Goal: Task Accomplishment & Management: Manage account settings

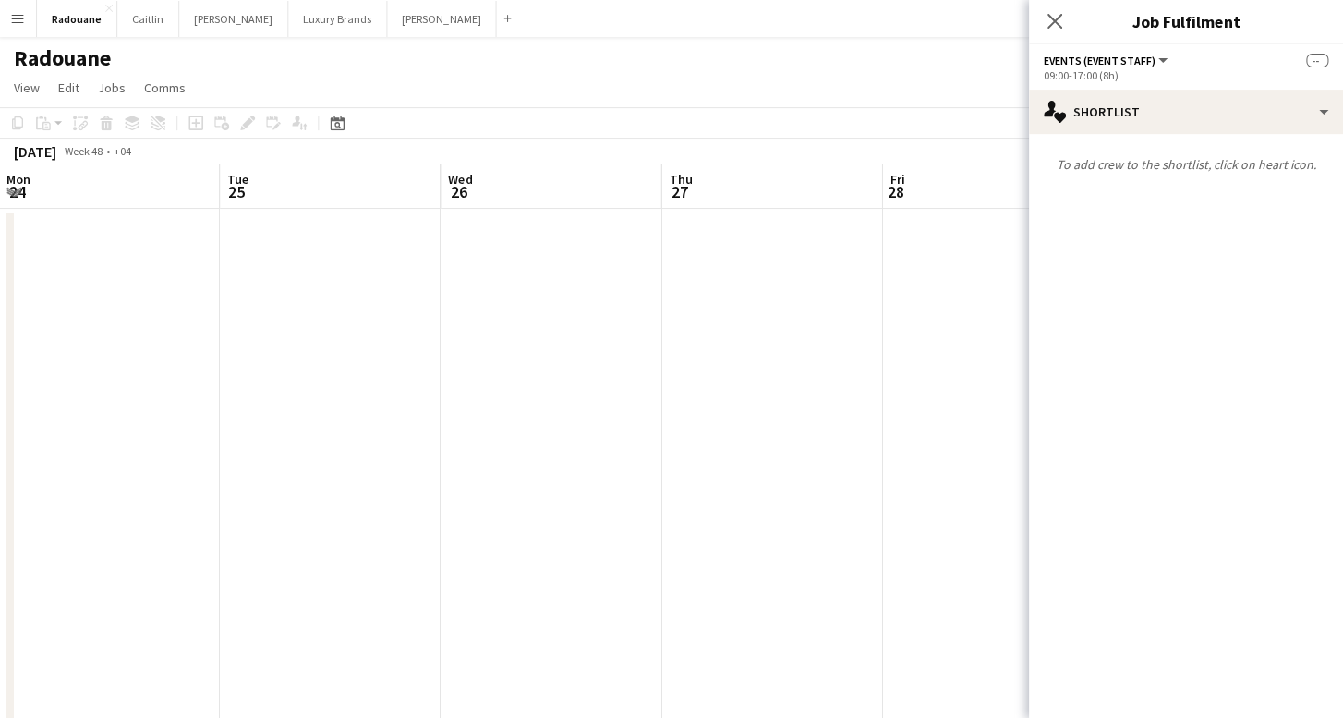
scroll to position [0, 582]
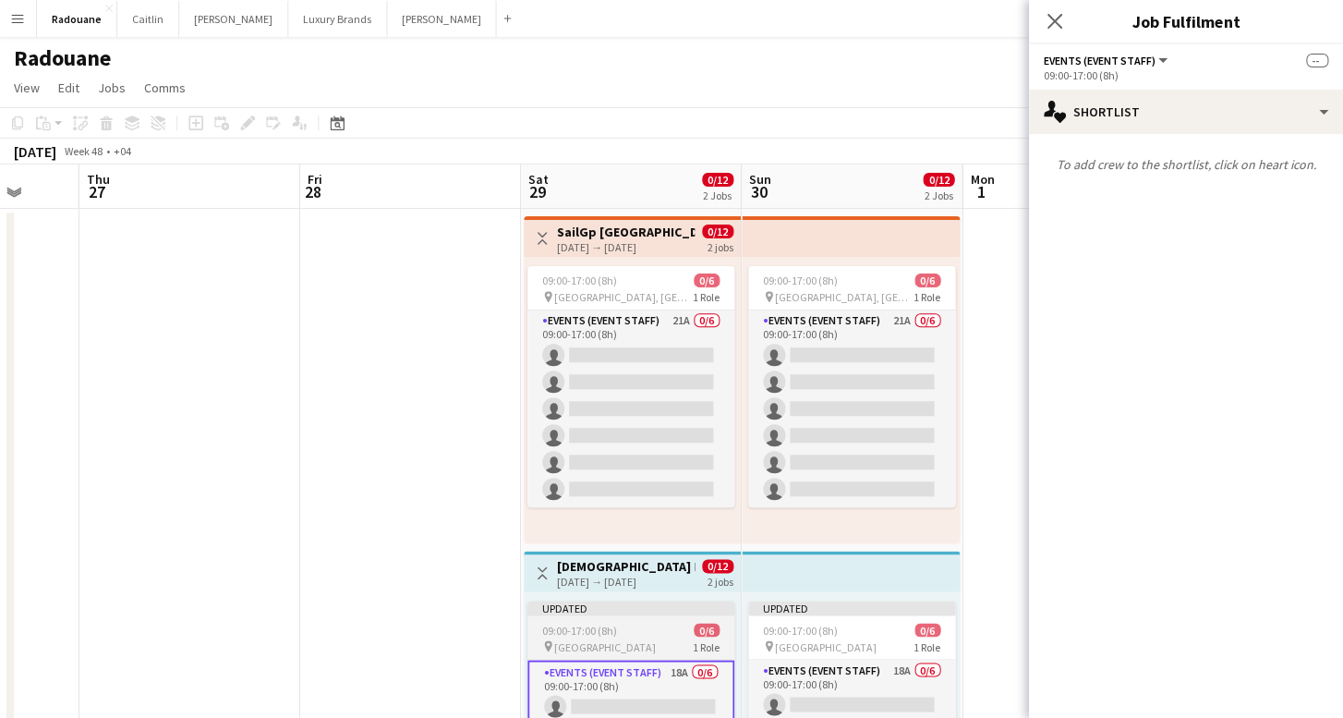
click at [633, 636] on div "09:00-17:00 (8h) 0/6" at bounding box center [631, 630] width 207 height 14
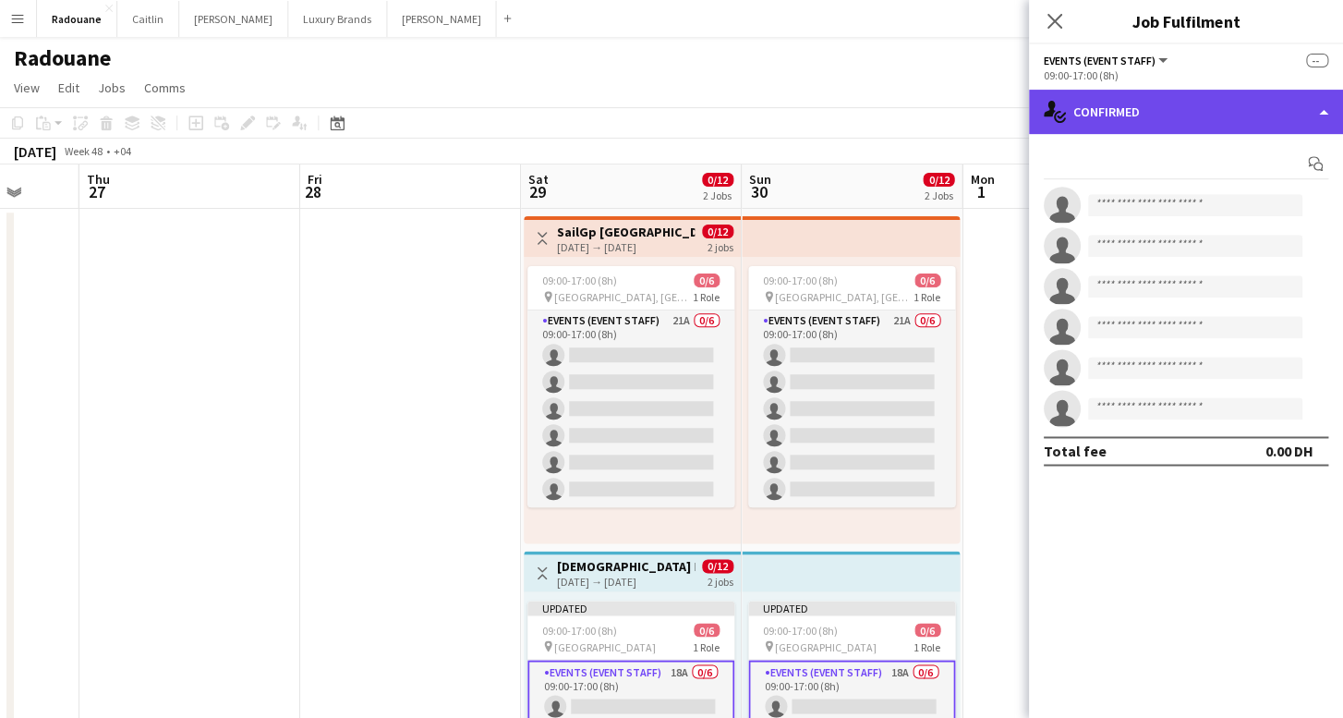
click at [1166, 113] on div "single-neutral-actions-check-2 Confirmed" at bounding box center [1186, 112] width 314 height 44
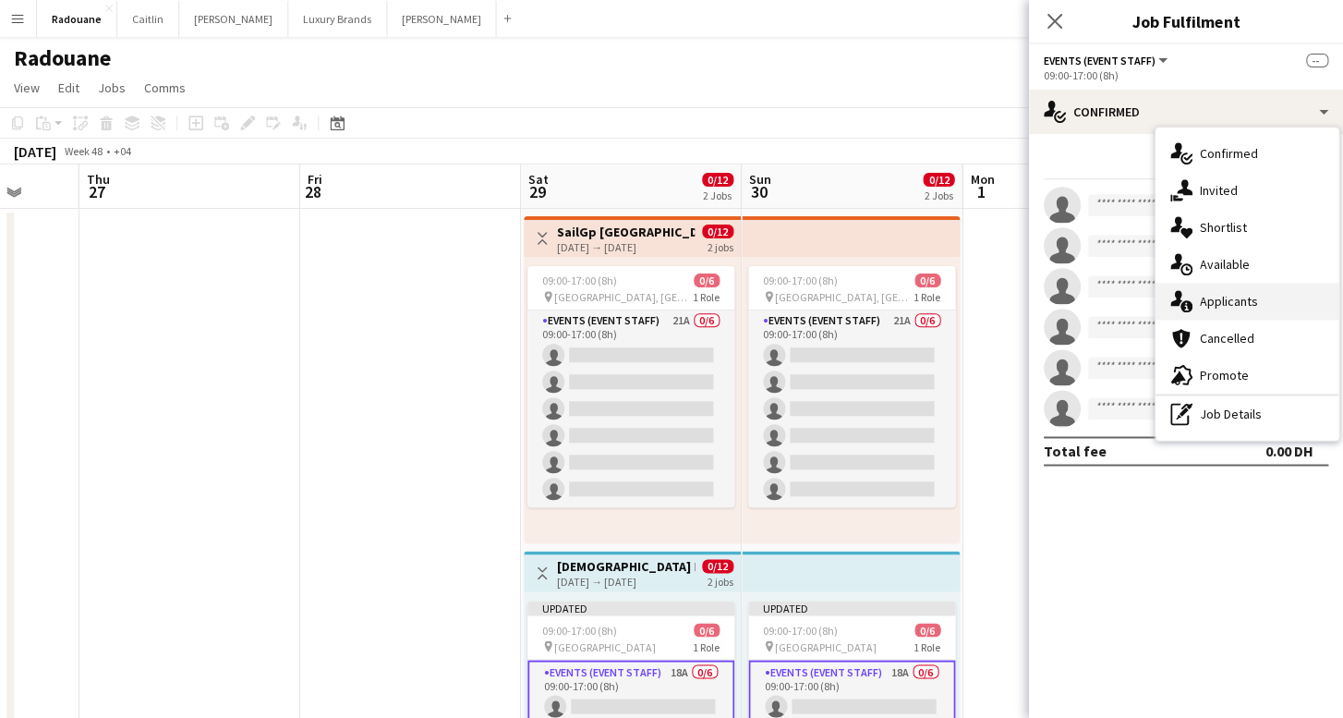
click at [1237, 295] on span "Applicants" at bounding box center [1229, 301] width 58 height 17
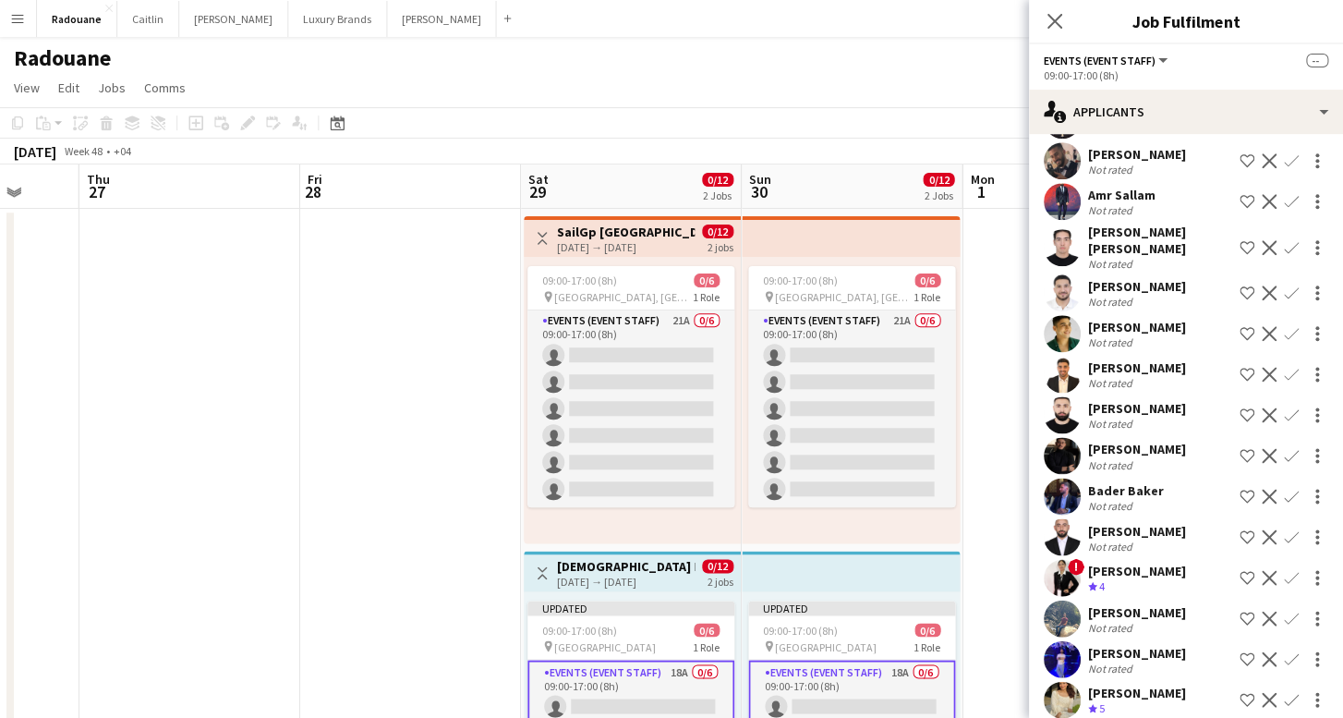
scroll to position [251, 0]
click at [1268, 572] on app-icon "Decline" at bounding box center [1269, 579] width 15 height 15
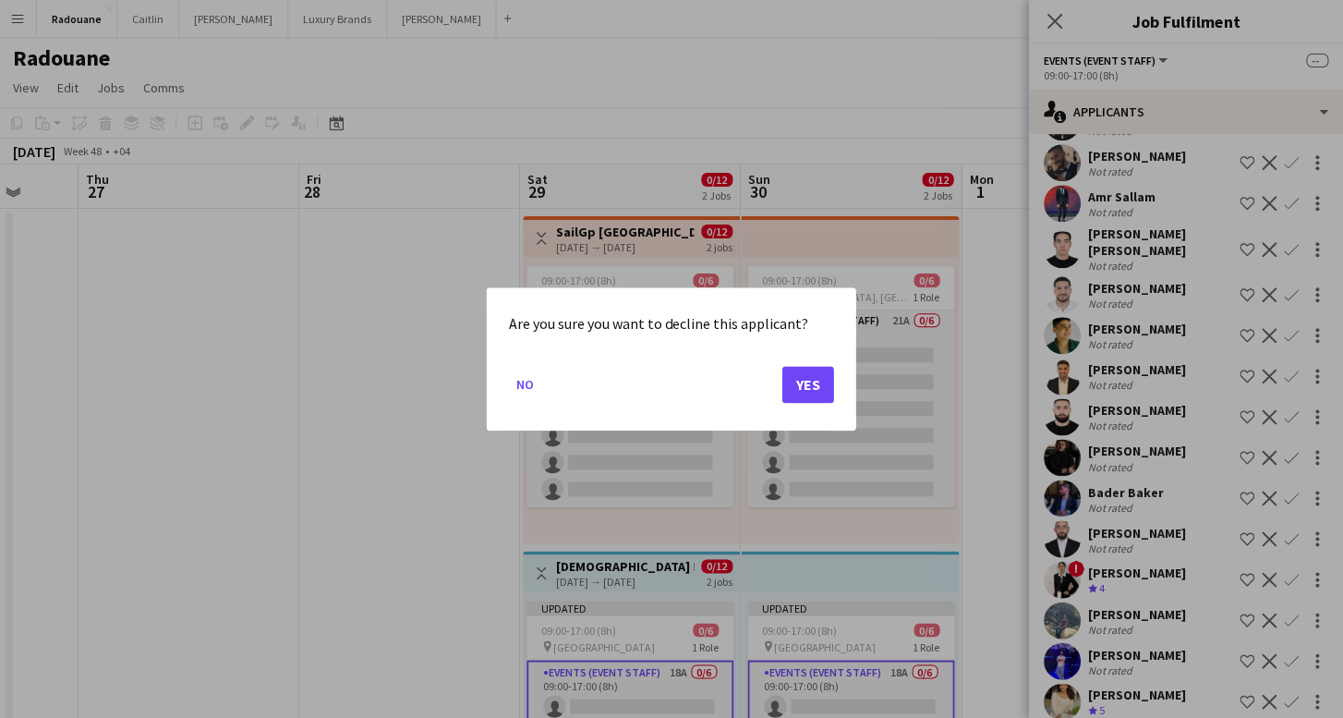
click at [807, 370] on button "Yes" at bounding box center [808, 384] width 52 height 37
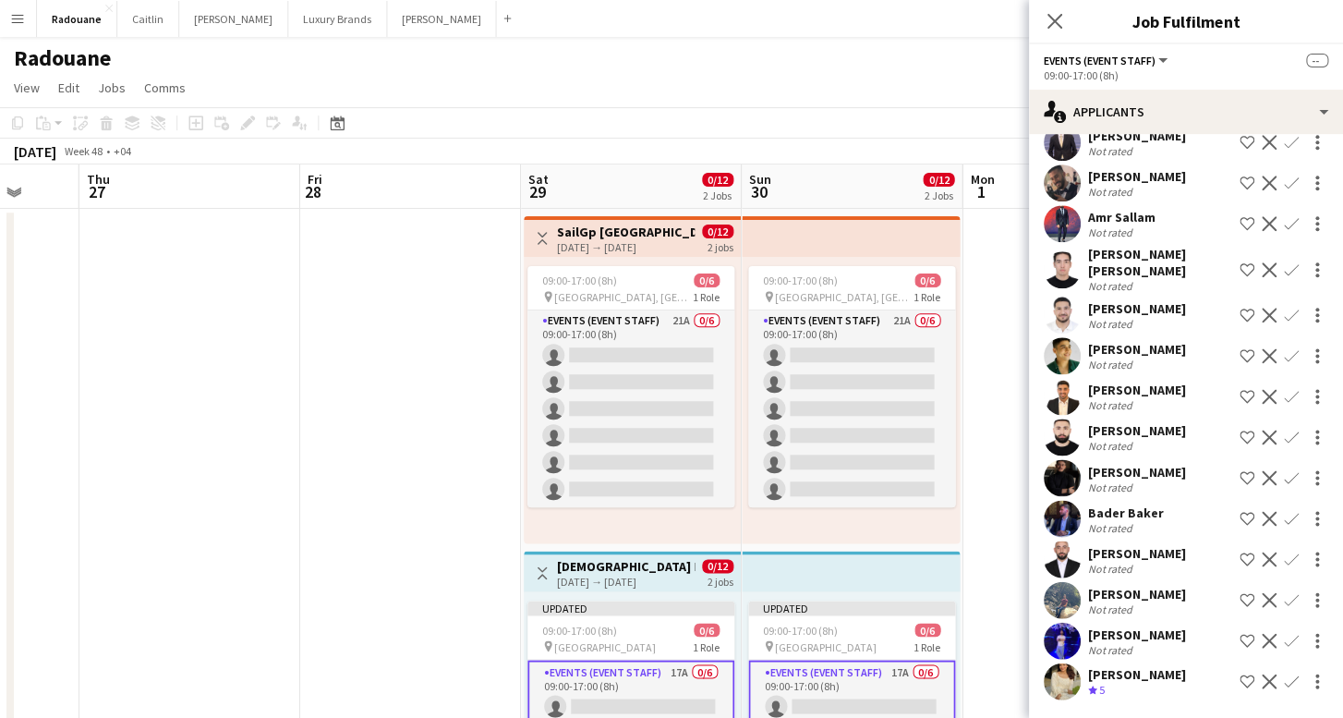
scroll to position [211, 0]
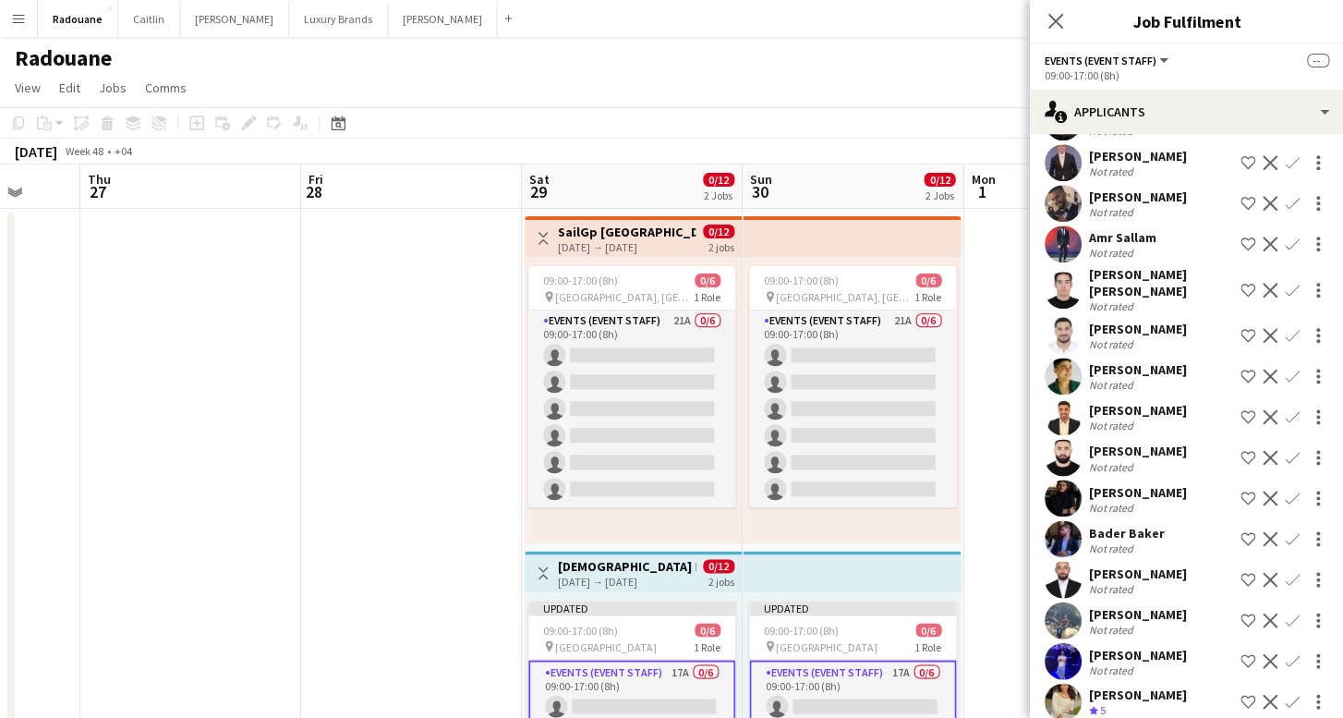
click at [1159, 683] on div "[PERSON_NAME] Crew rating 5 Shortlist crew Decline Confirm" at bounding box center [1186, 701] width 314 height 37
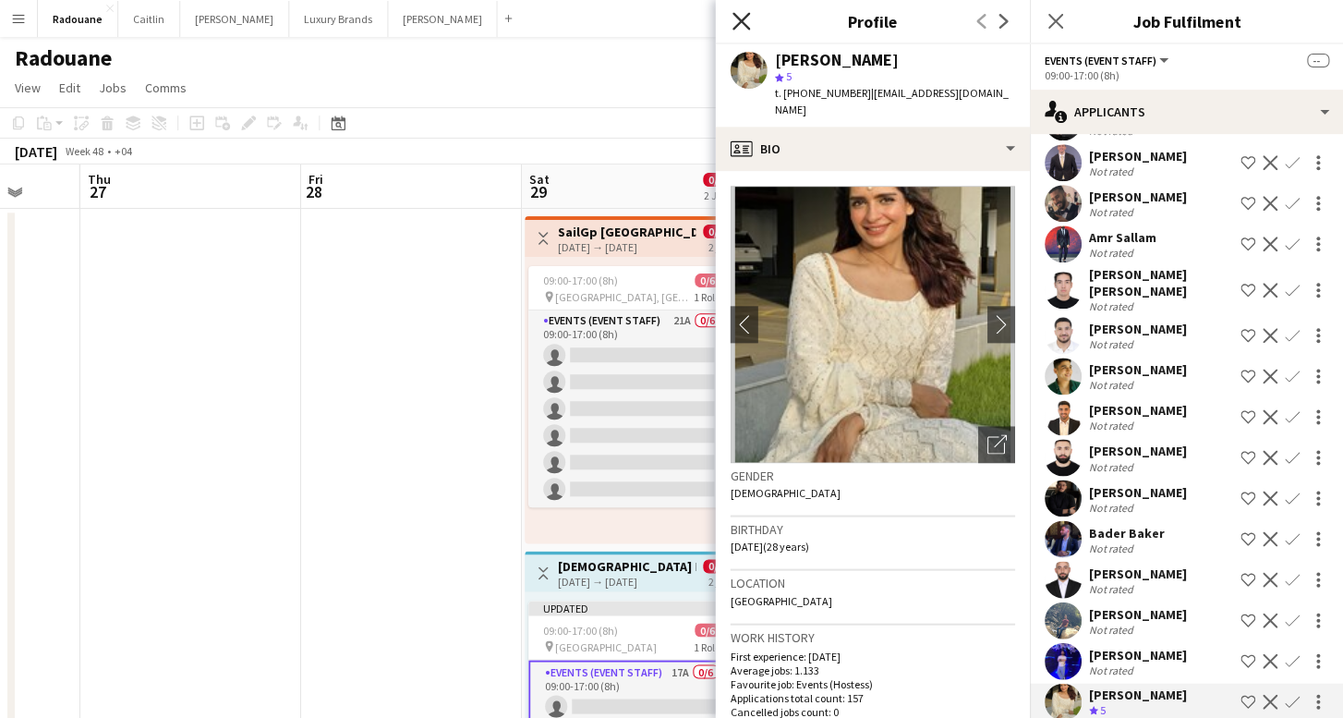
click at [740, 19] on icon at bounding box center [741, 21] width 18 height 18
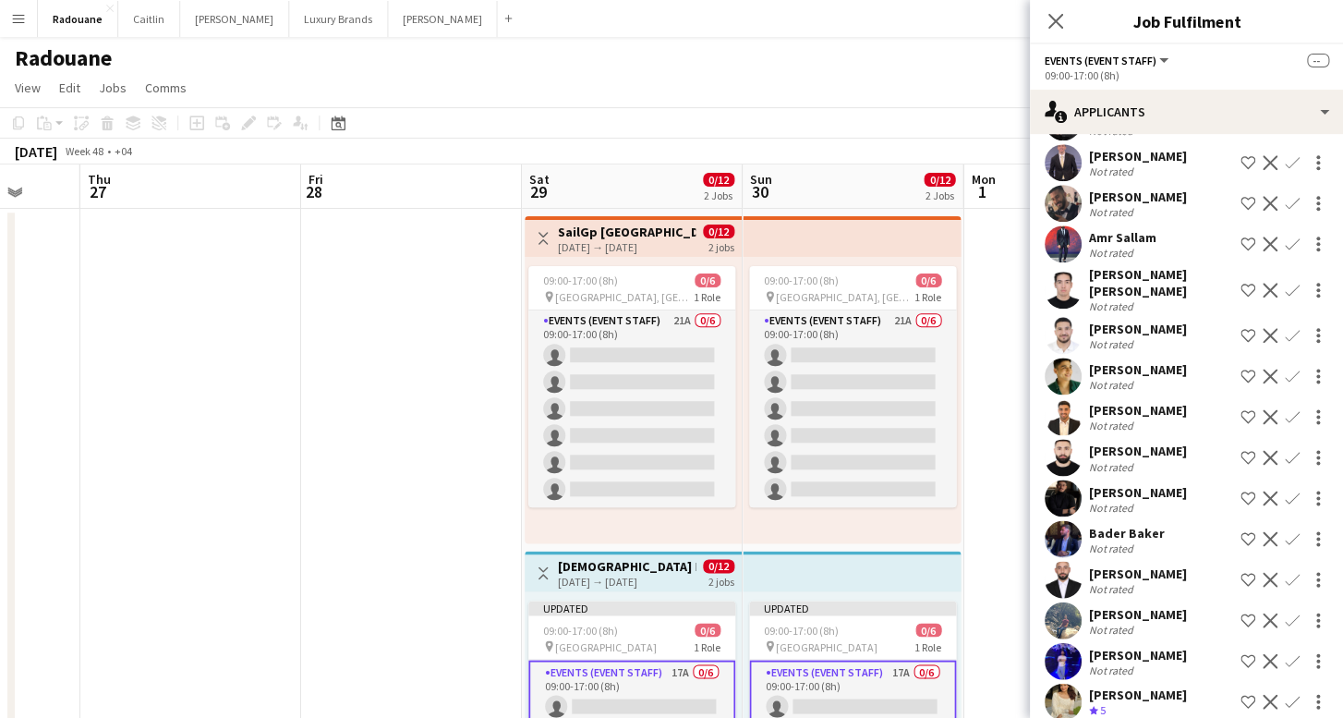
click at [1267, 694] on app-icon "Decline" at bounding box center [1269, 701] width 15 height 15
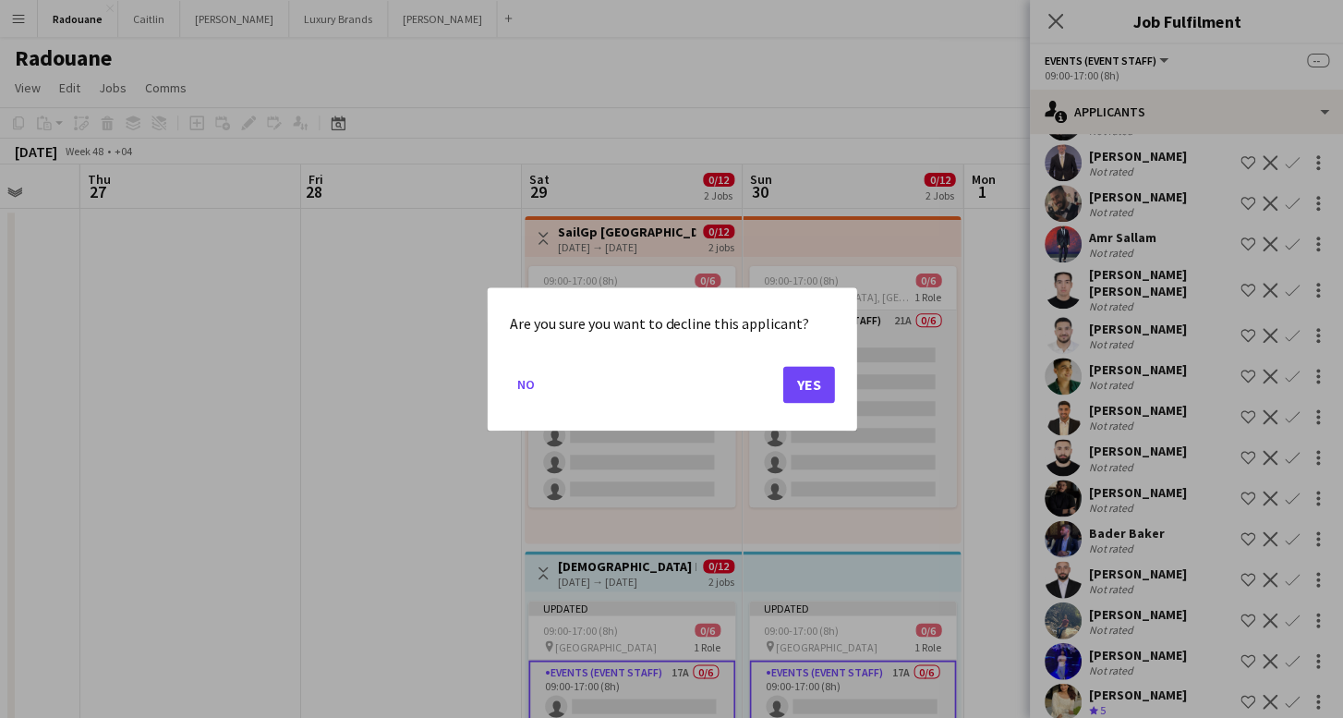
click at [815, 386] on button "Yes" at bounding box center [808, 384] width 52 height 37
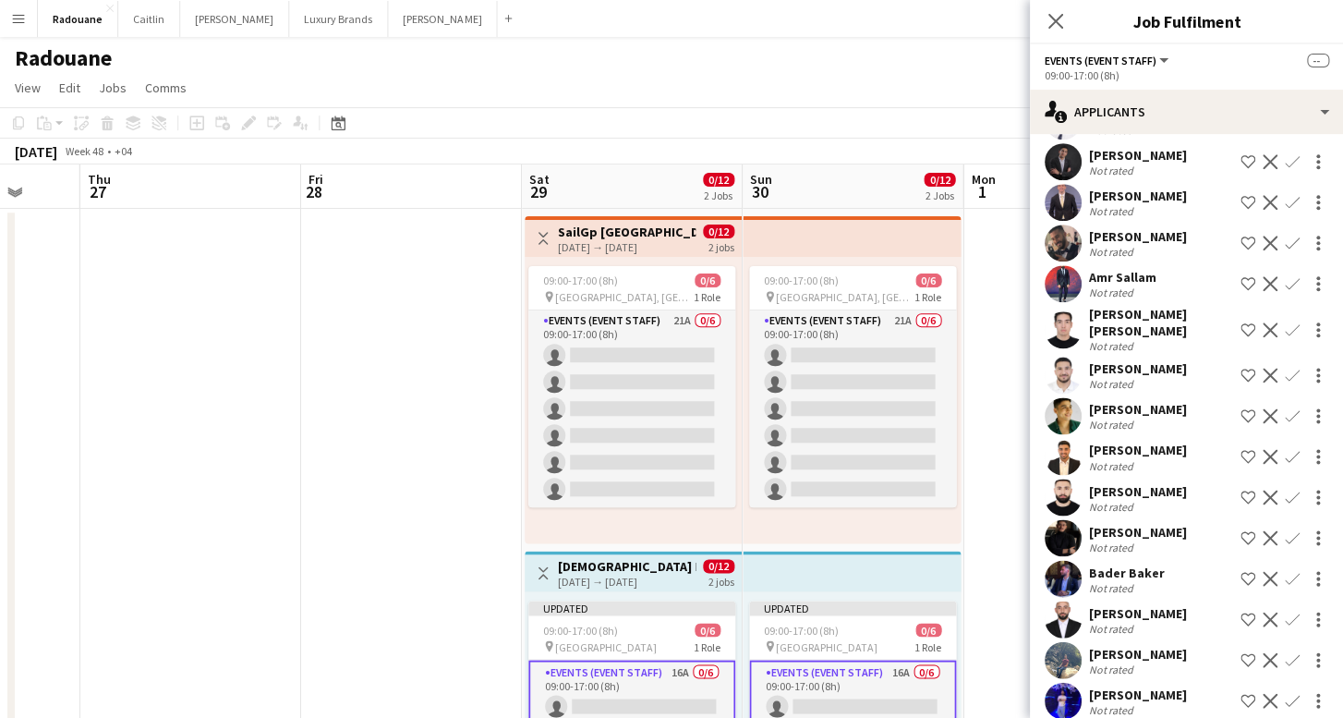
scroll to position [170, 0]
click at [1134, 605] on div "[PERSON_NAME]" at bounding box center [1137, 613] width 98 height 17
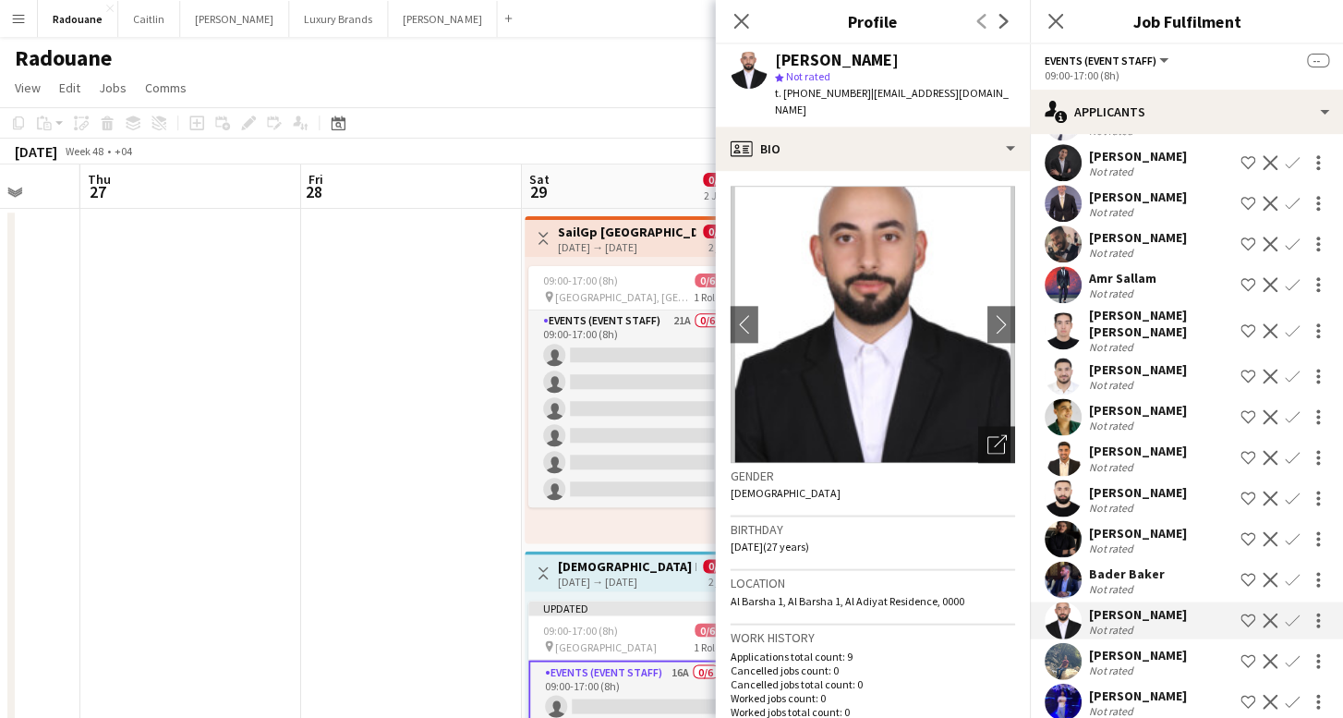
click at [989, 434] on icon "Open photos pop-in" at bounding box center [996, 443] width 19 height 19
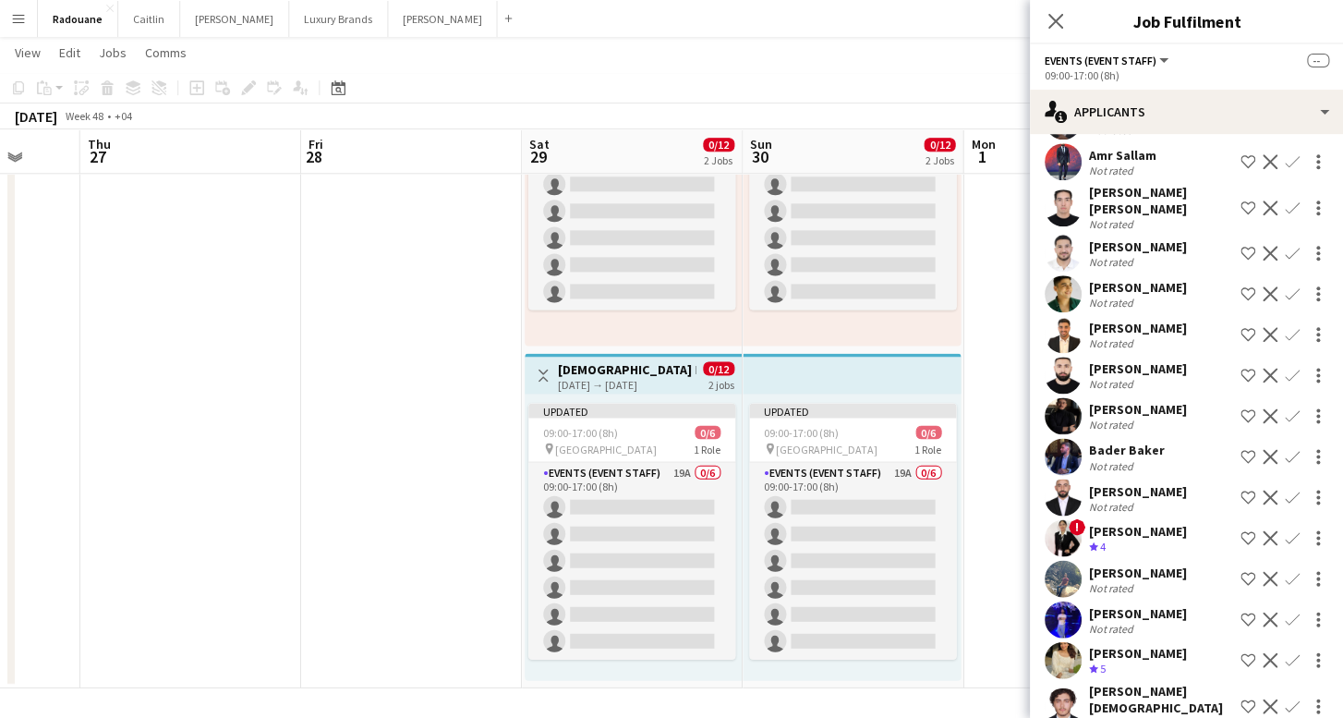
scroll to position [292, 0]
click at [1268, 653] on app-icon "Decline" at bounding box center [1269, 660] width 15 height 15
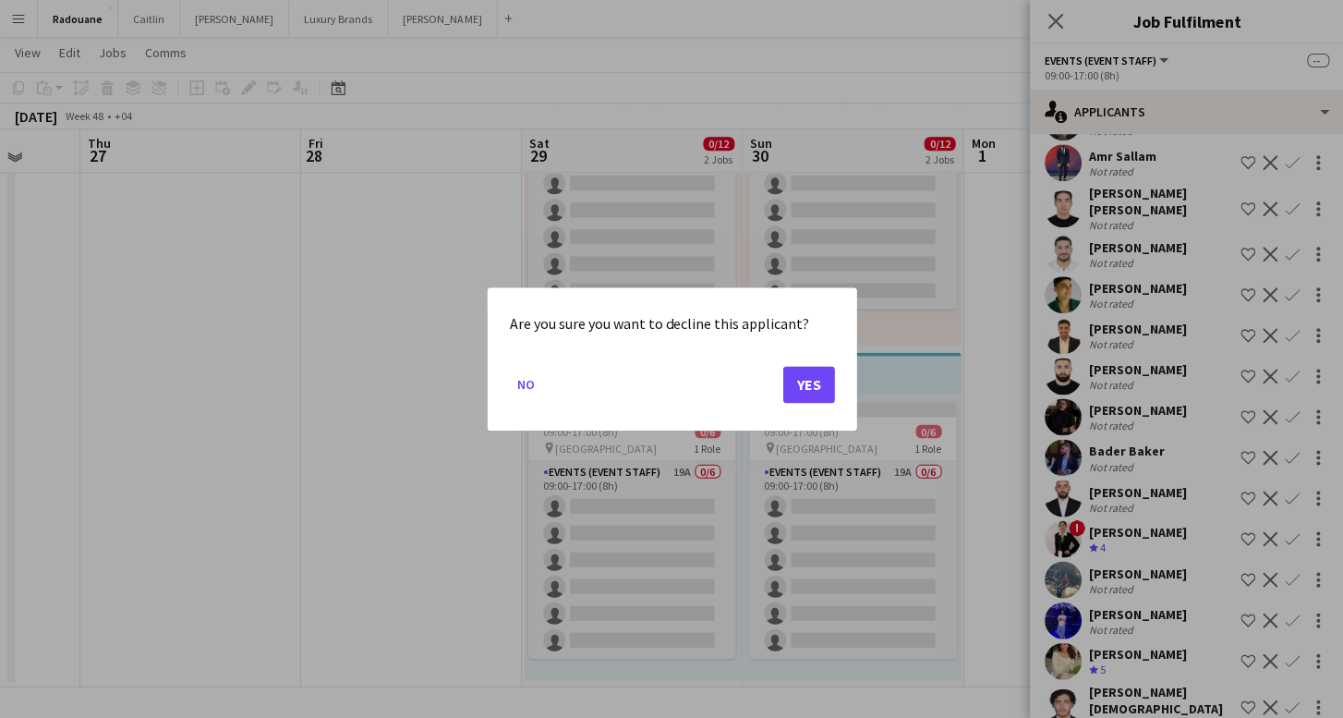
click at [803, 373] on button "Yes" at bounding box center [808, 384] width 52 height 37
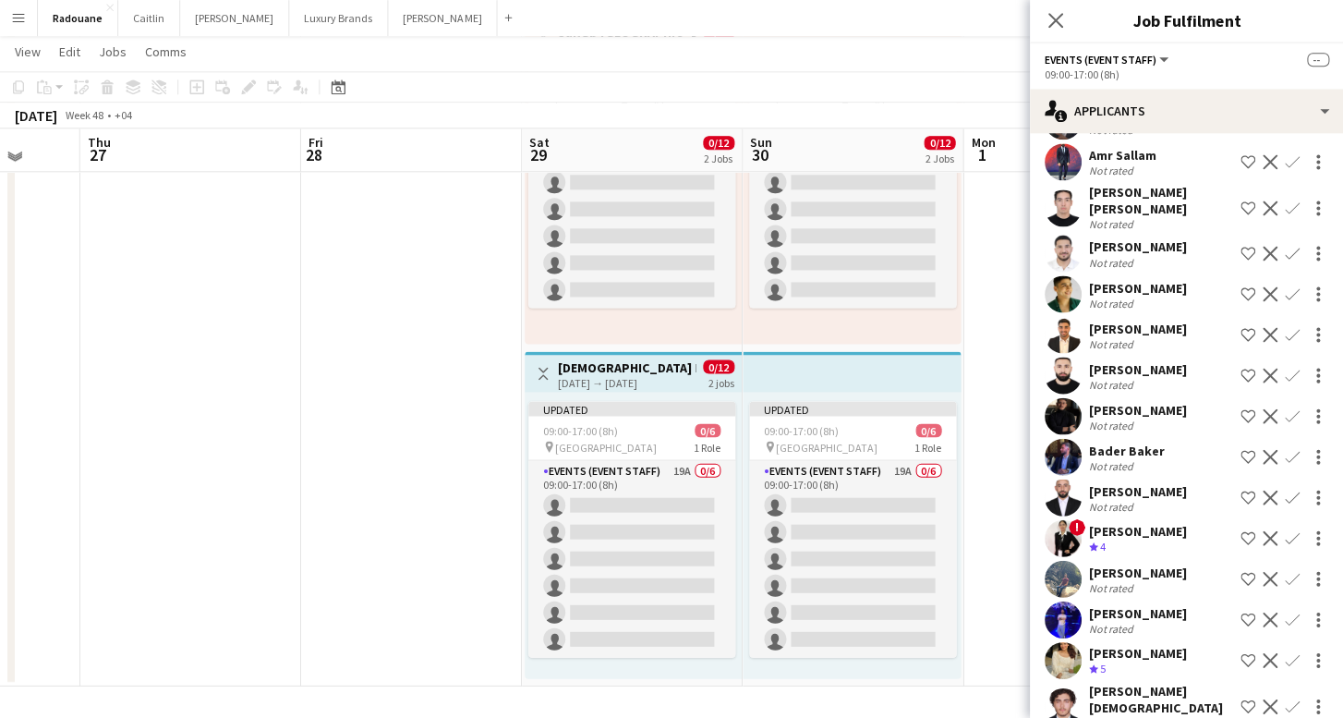
scroll to position [251, 0]
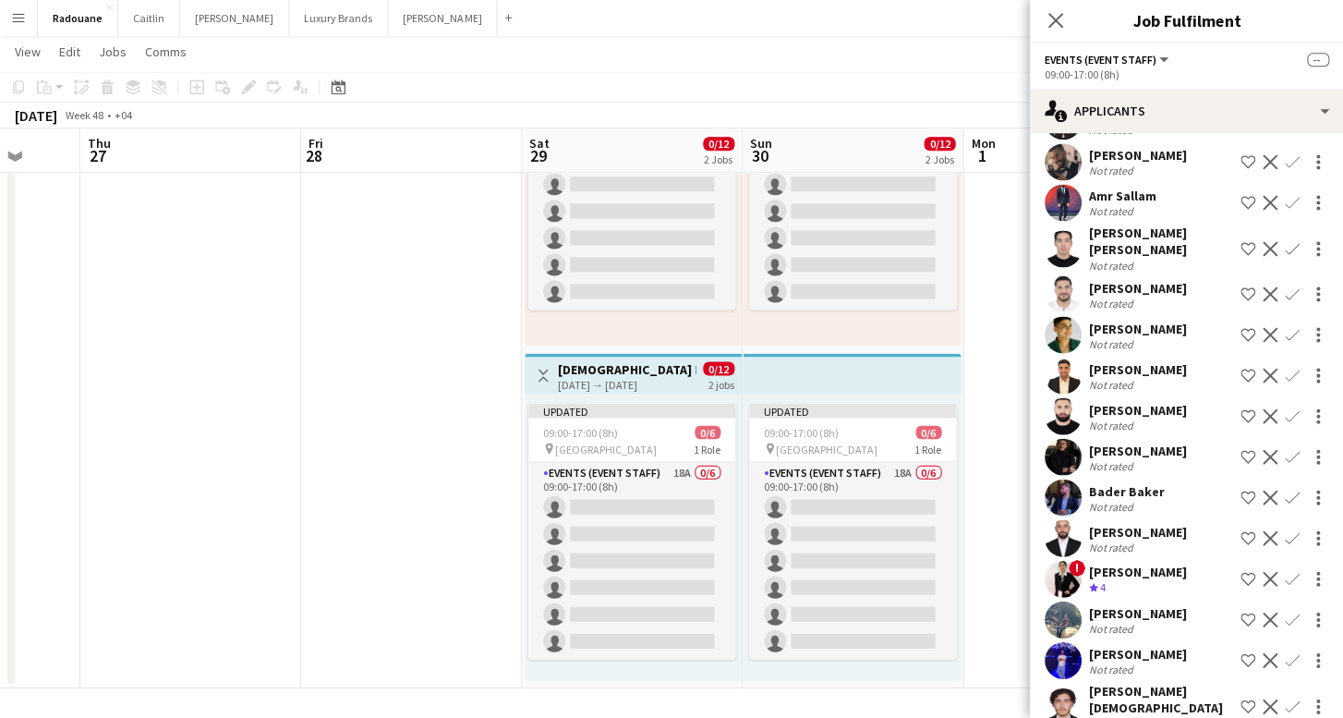
click at [1268, 572] on app-icon "Decline" at bounding box center [1269, 579] width 15 height 15
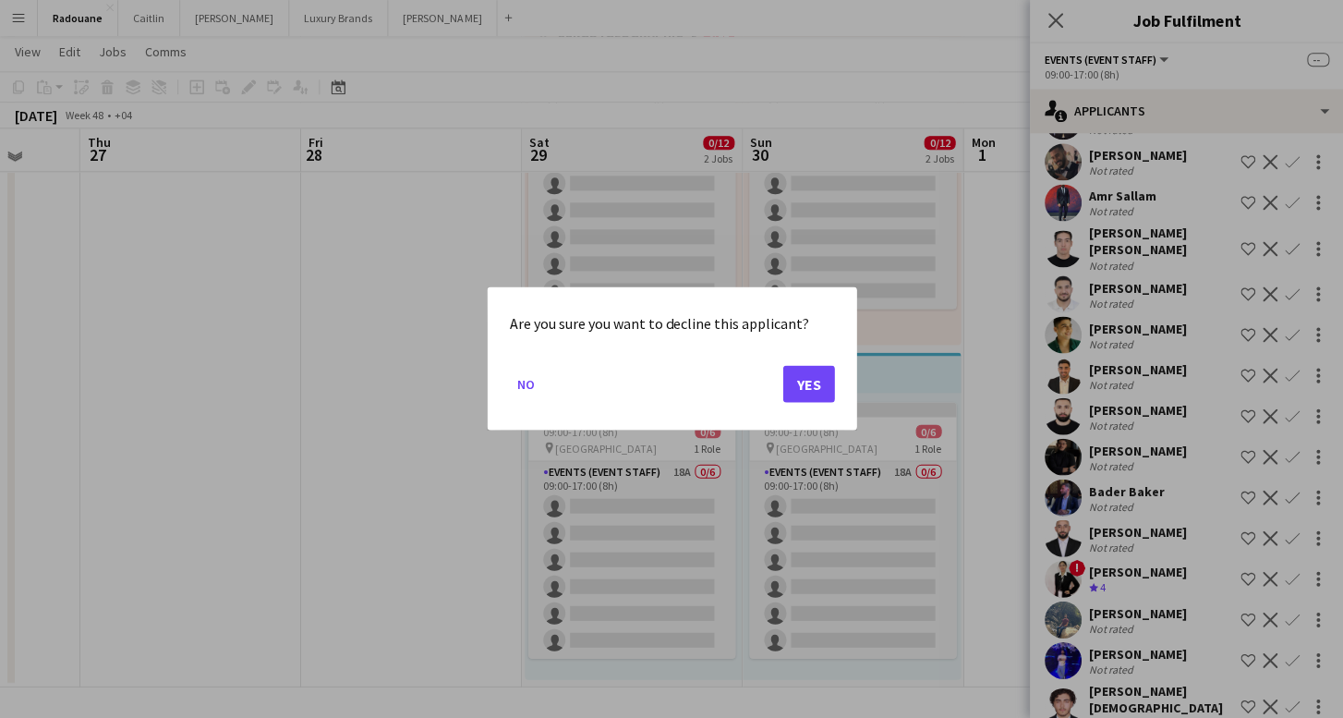
scroll to position [0, 0]
click at [816, 377] on button "Yes" at bounding box center [808, 384] width 52 height 37
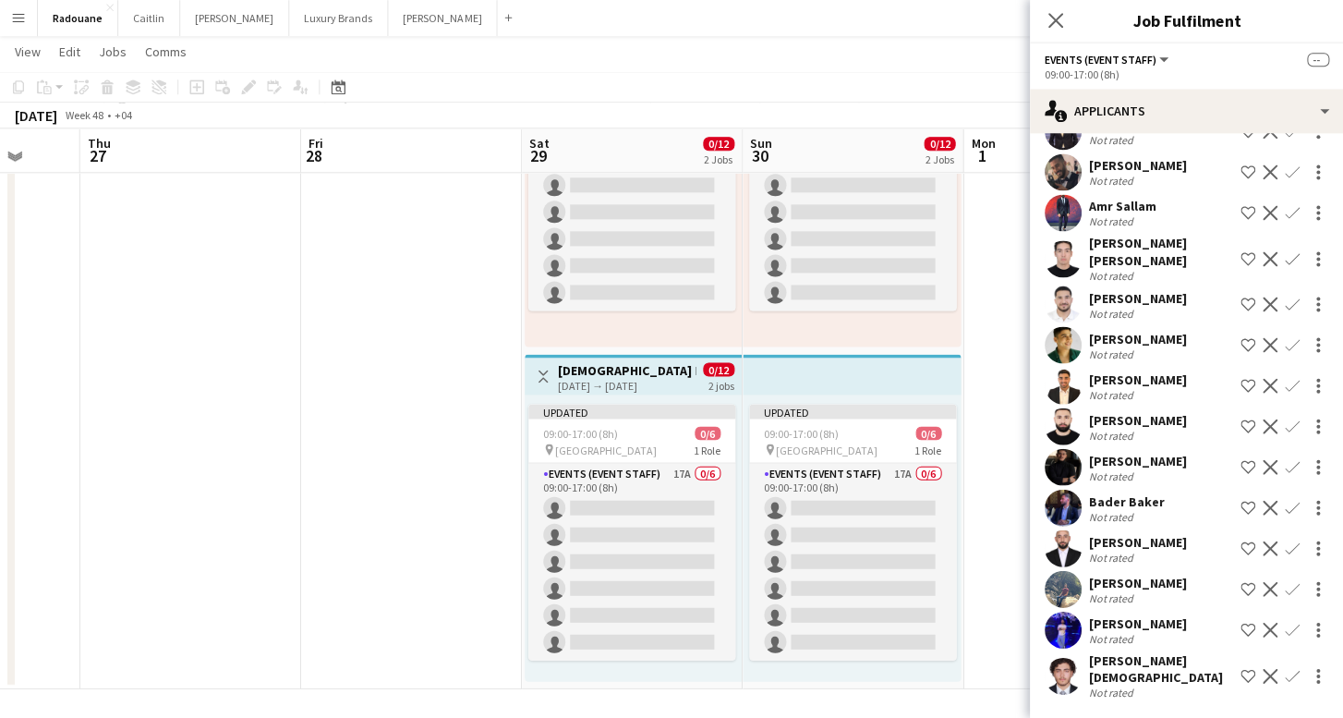
scroll to position [211, 0]
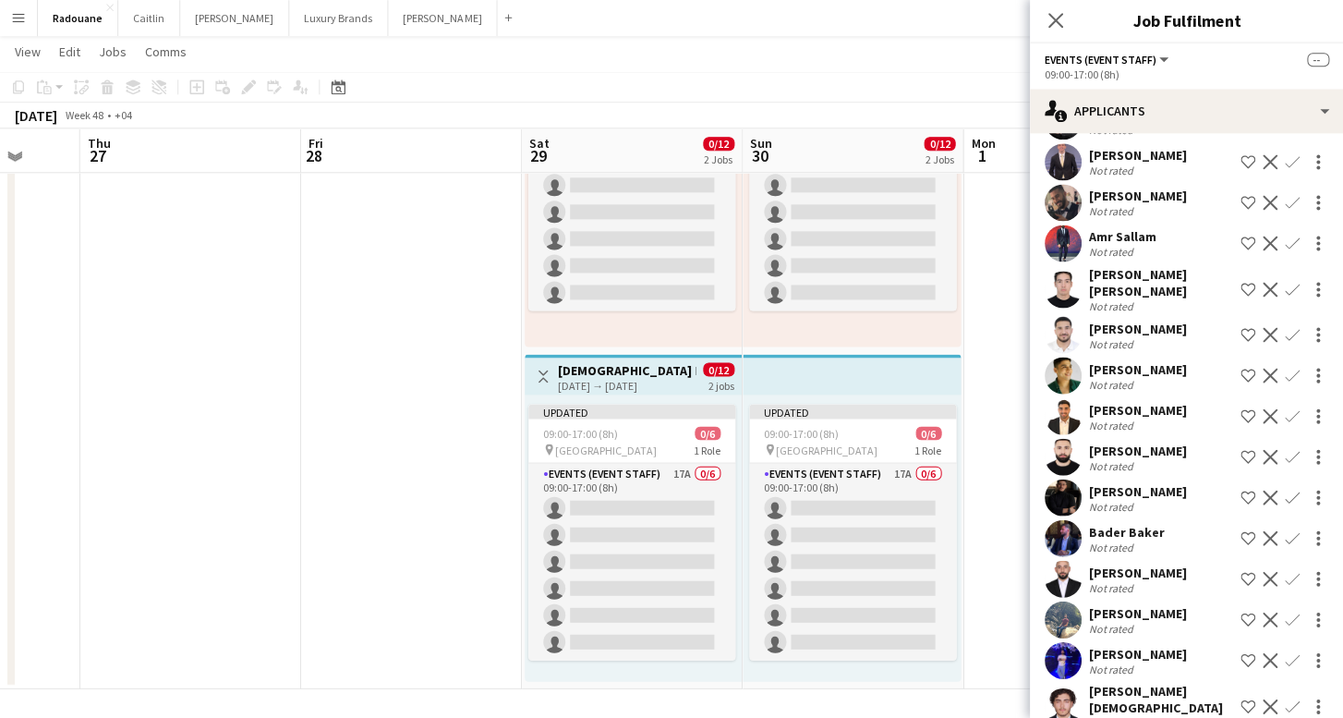
click at [1187, 601] on div "[PERSON_NAME] Not rated Shortlist crew Decline Confirm" at bounding box center [1186, 619] width 314 height 37
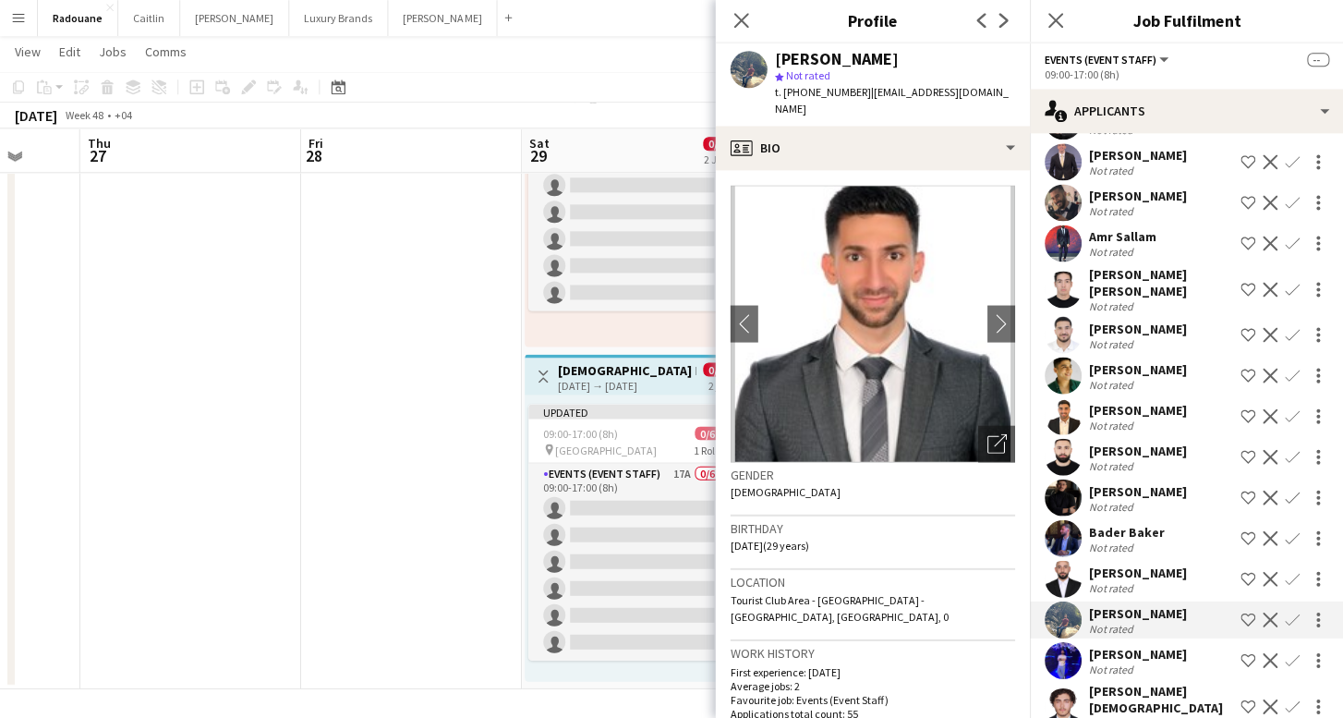
click at [1154, 662] on div "Not rated" at bounding box center [1137, 669] width 98 height 14
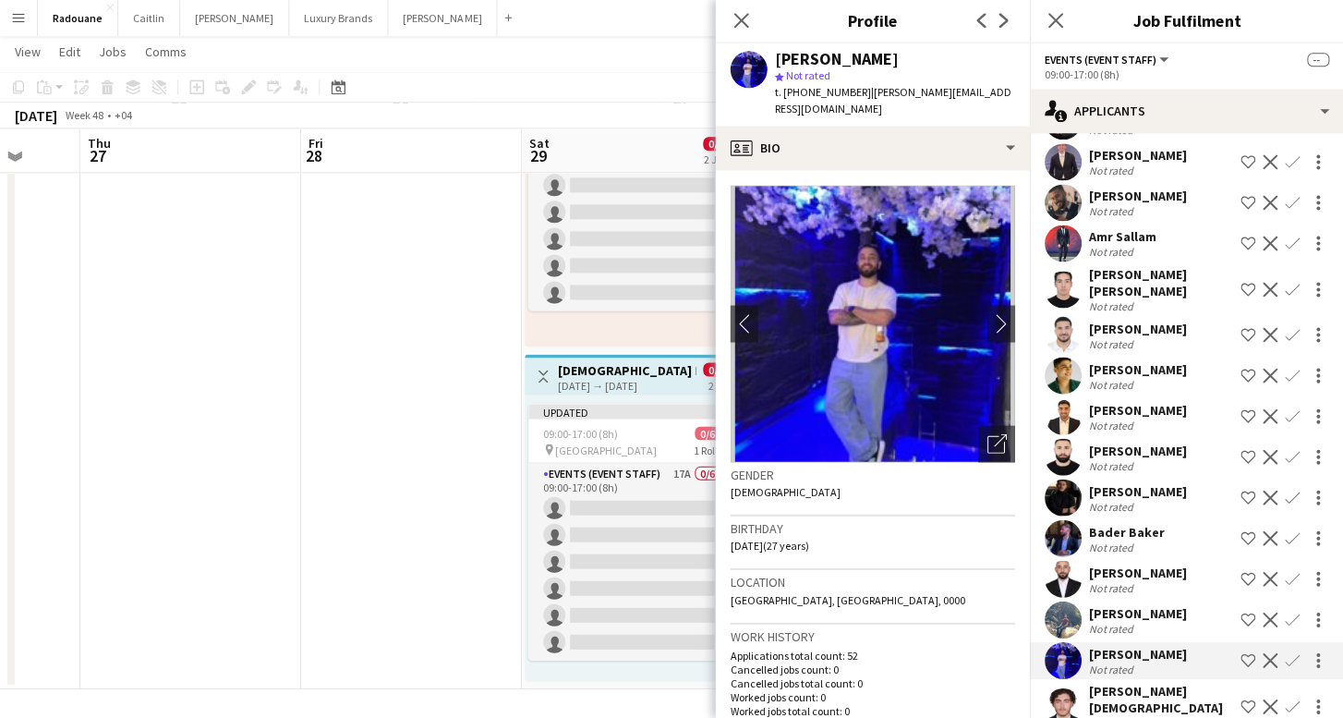
click at [1147, 524] on div "Bader Baker" at bounding box center [1126, 532] width 76 height 17
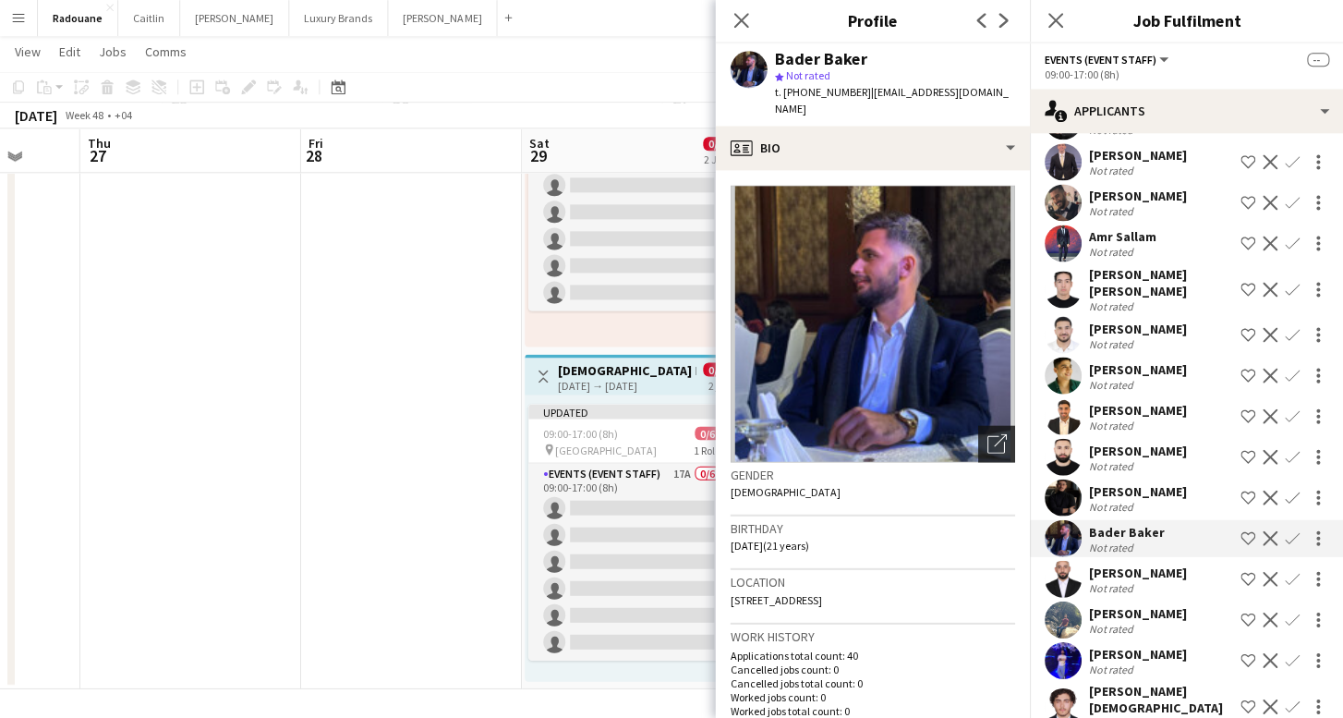
click at [994, 434] on icon "Open photos pop-in" at bounding box center [996, 443] width 19 height 19
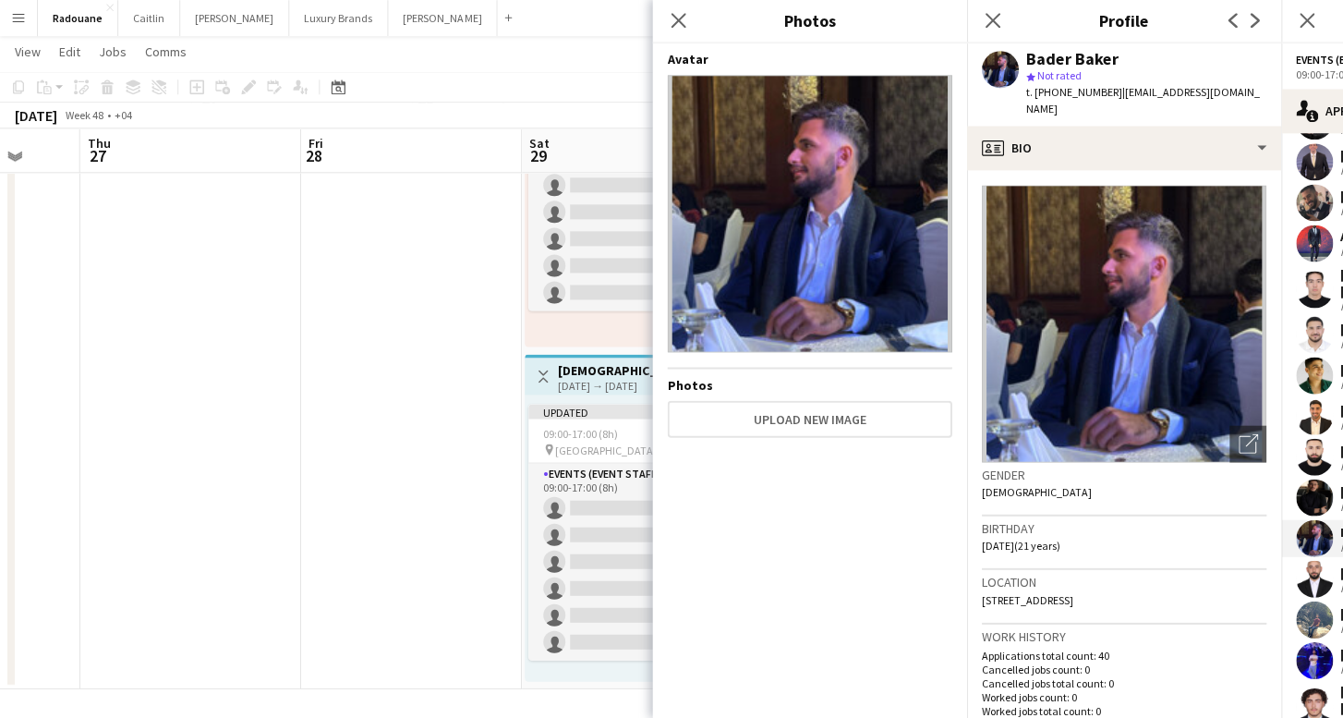
click at [1316, 522] on app-user-avatar at bounding box center [1313, 538] width 37 height 37
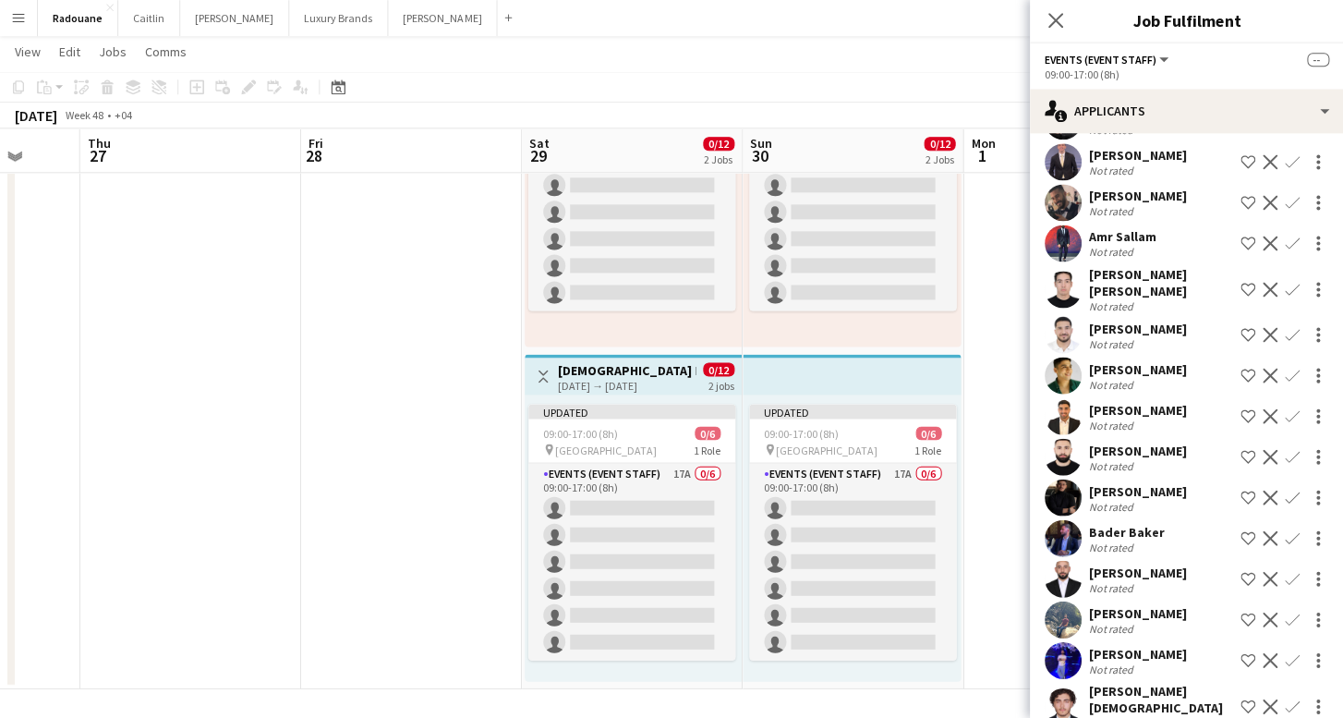
click at [1065, 481] on app-user-avatar at bounding box center [1062, 497] width 37 height 37
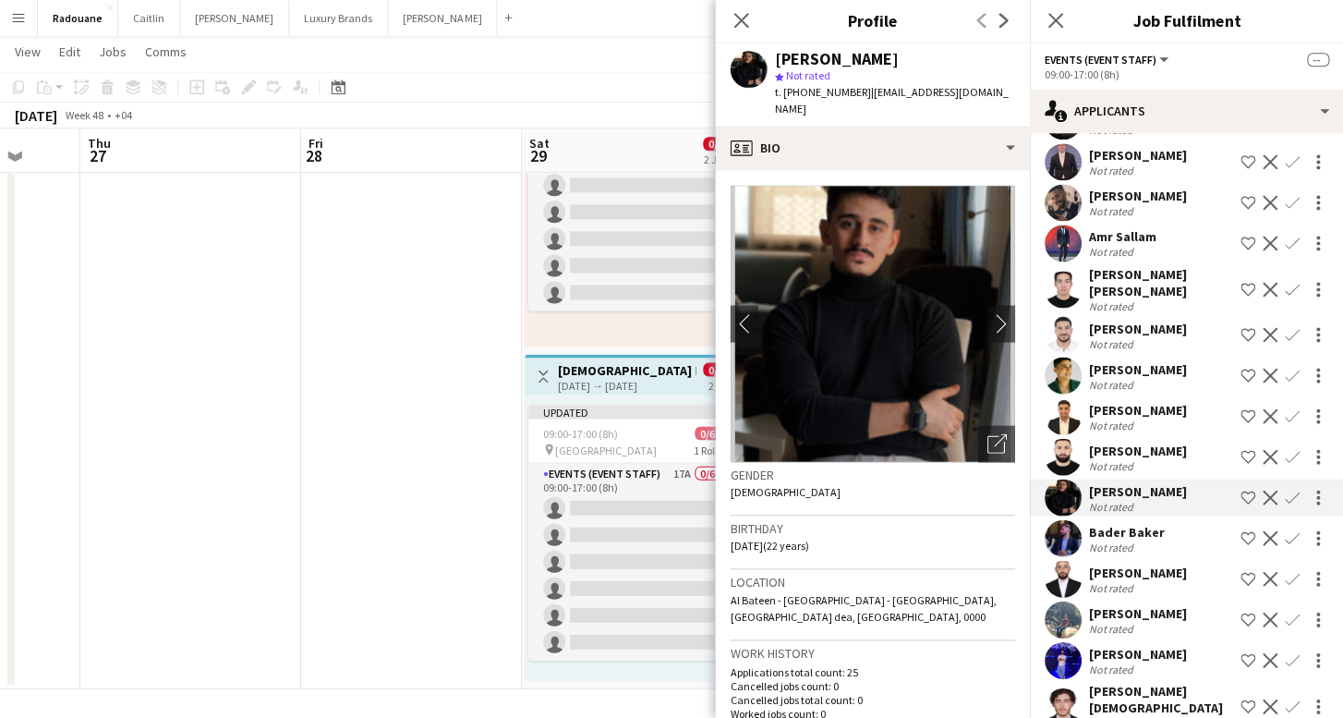
click at [1057, 439] on app-user-avatar at bounding box center [1062, 457] width 37 height 37
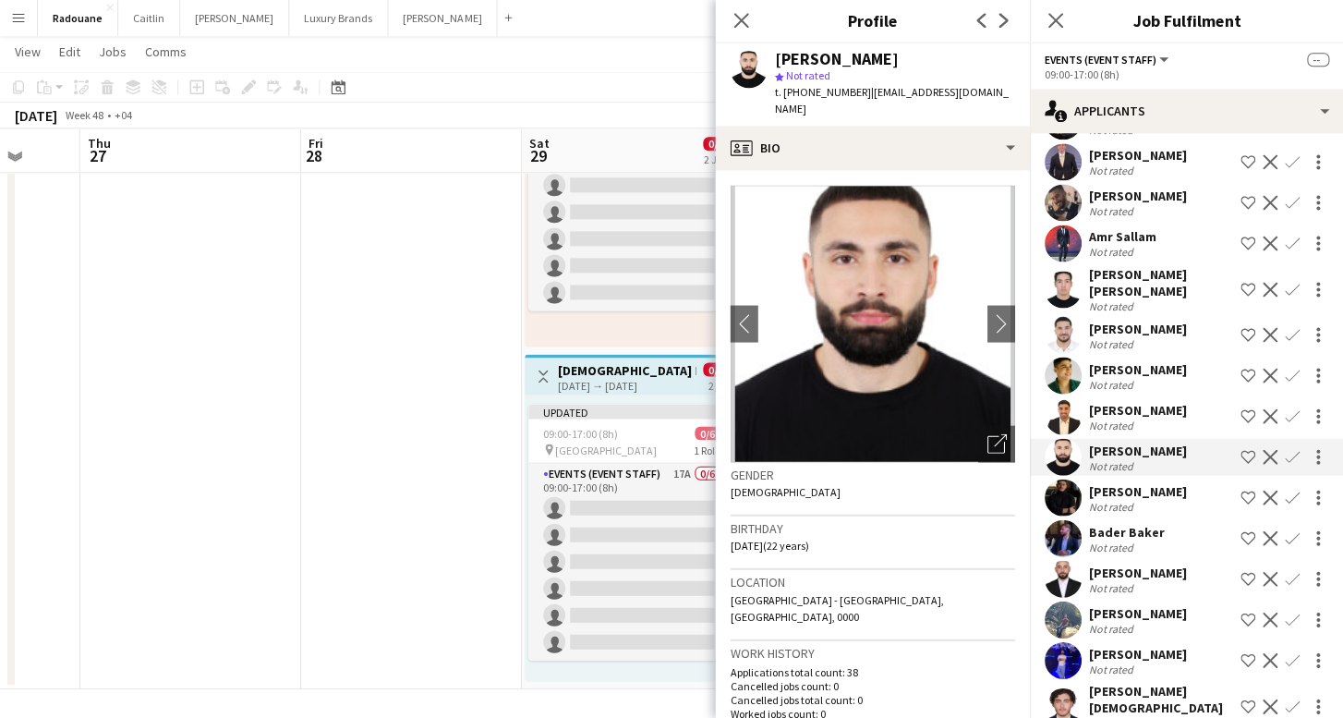
click at [1058, 398] on app-user-avatar at bounding box center [1062, 416] width 37 height 37
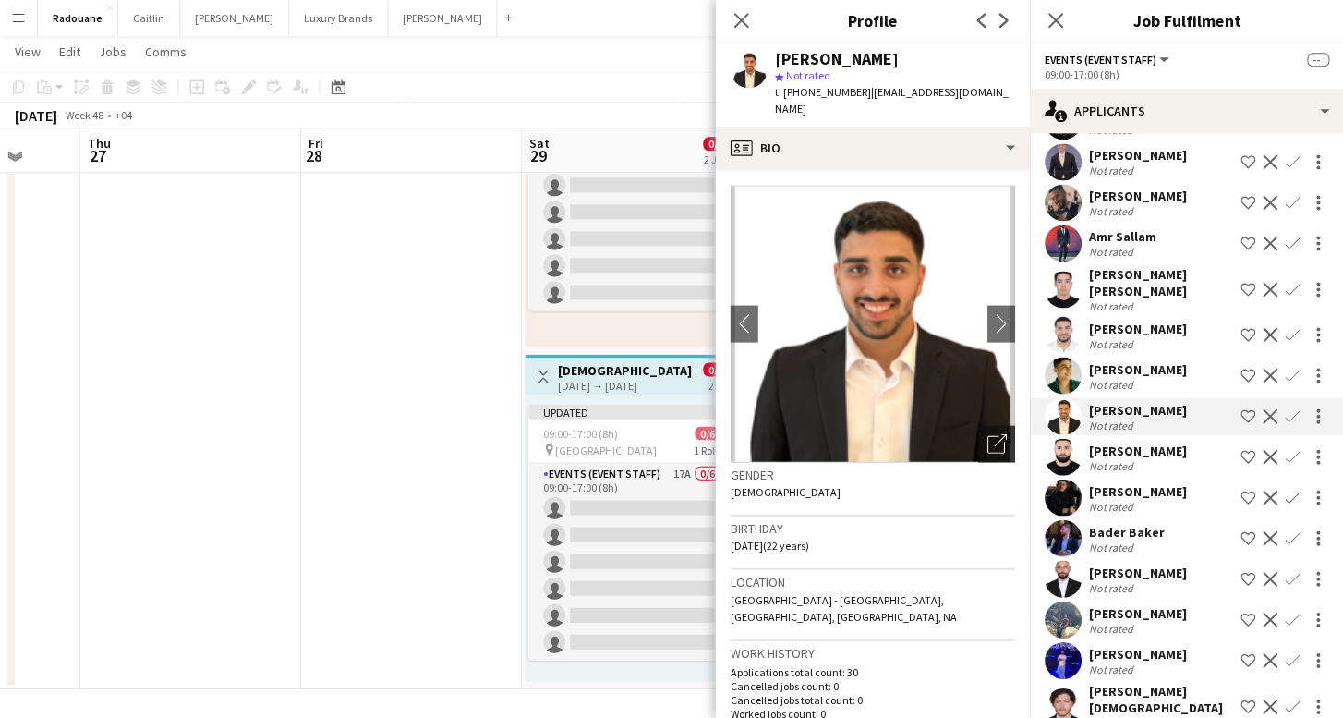
click at [988, 434] on icon "Open photos pop-in" at bounding box center [996, 443] width 19 height 19
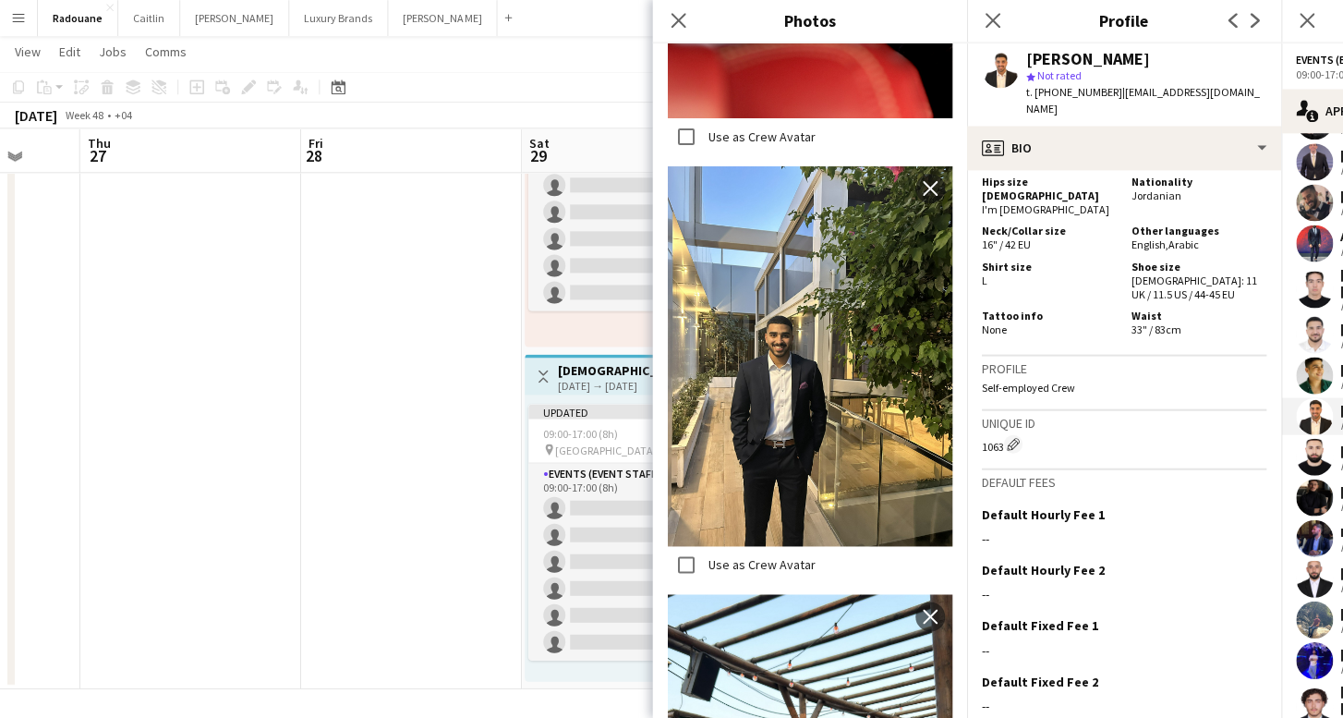
scroll to position [1193, 0]
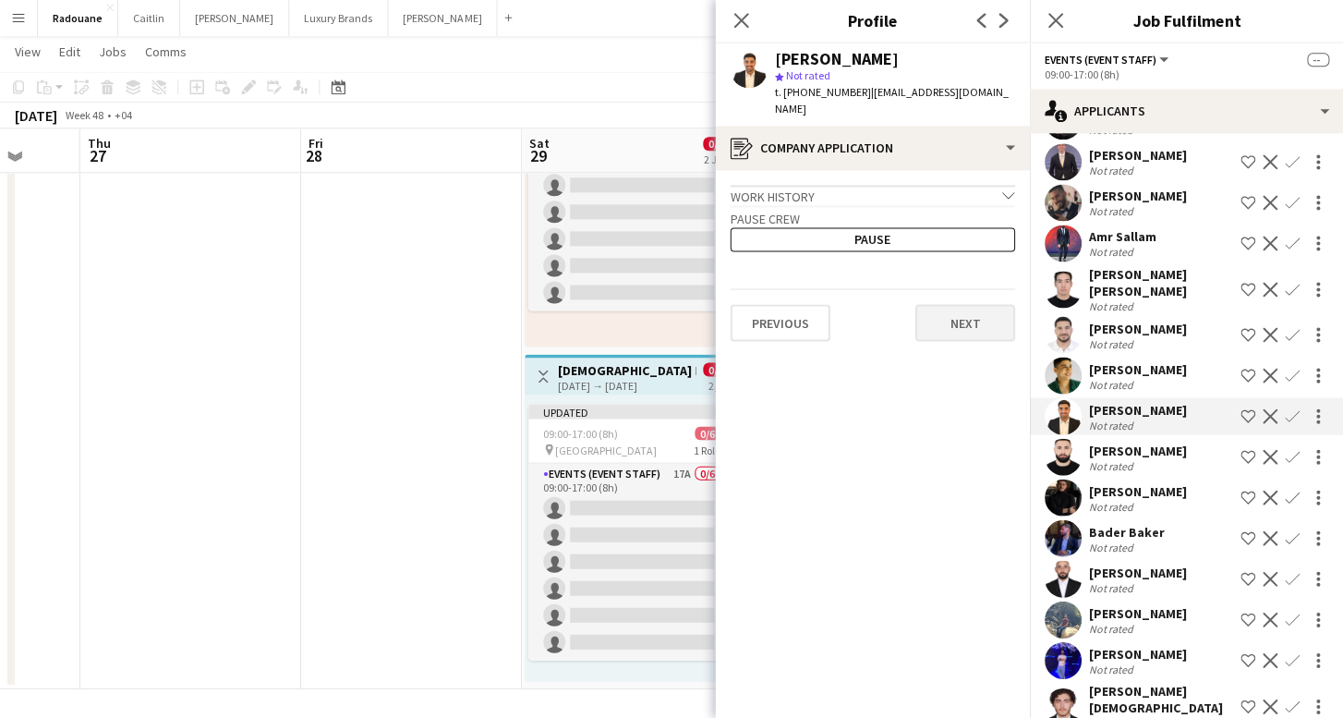
click at [950, 311] on button "Next" at bounding box center [965, 323] width 100 height 37
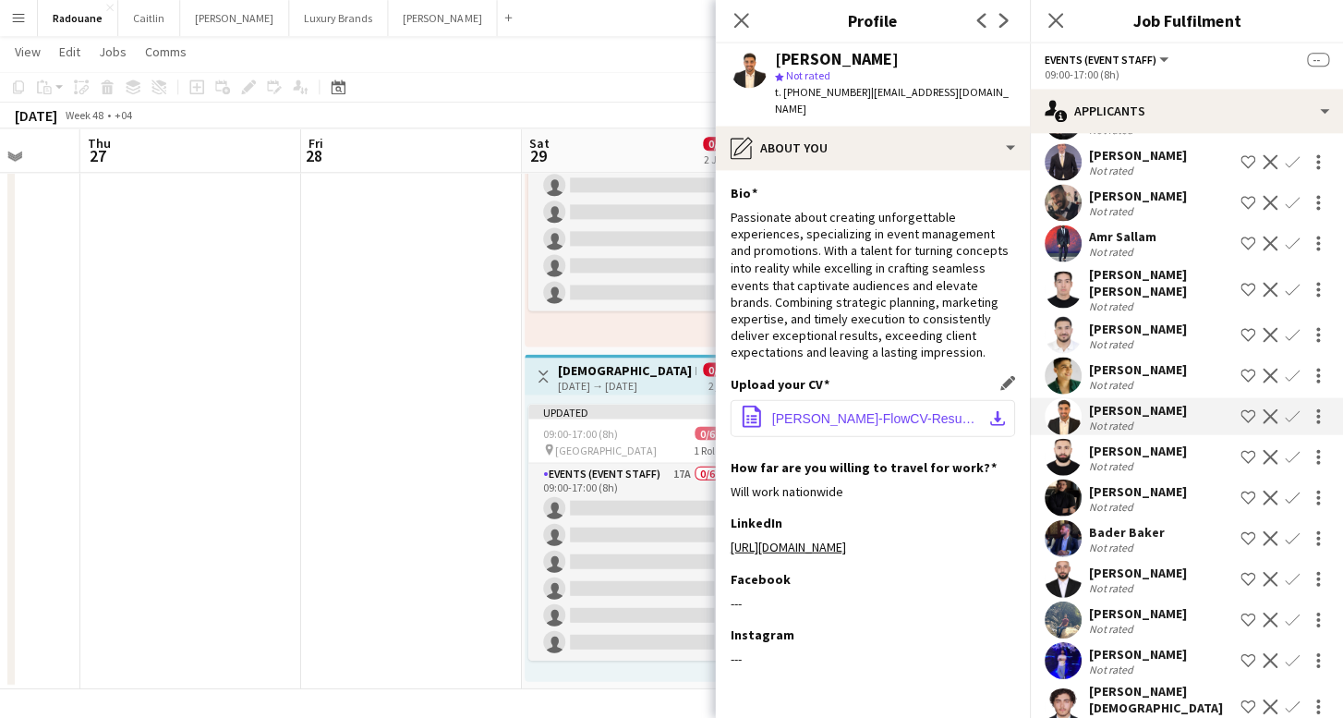
click at [984, 402] on button "office-file-sheet [PERSON_NAME]-FlowCV-Resume-20250227.pdf download-bottom" at bounding box center [872, 418] width 285 height 37
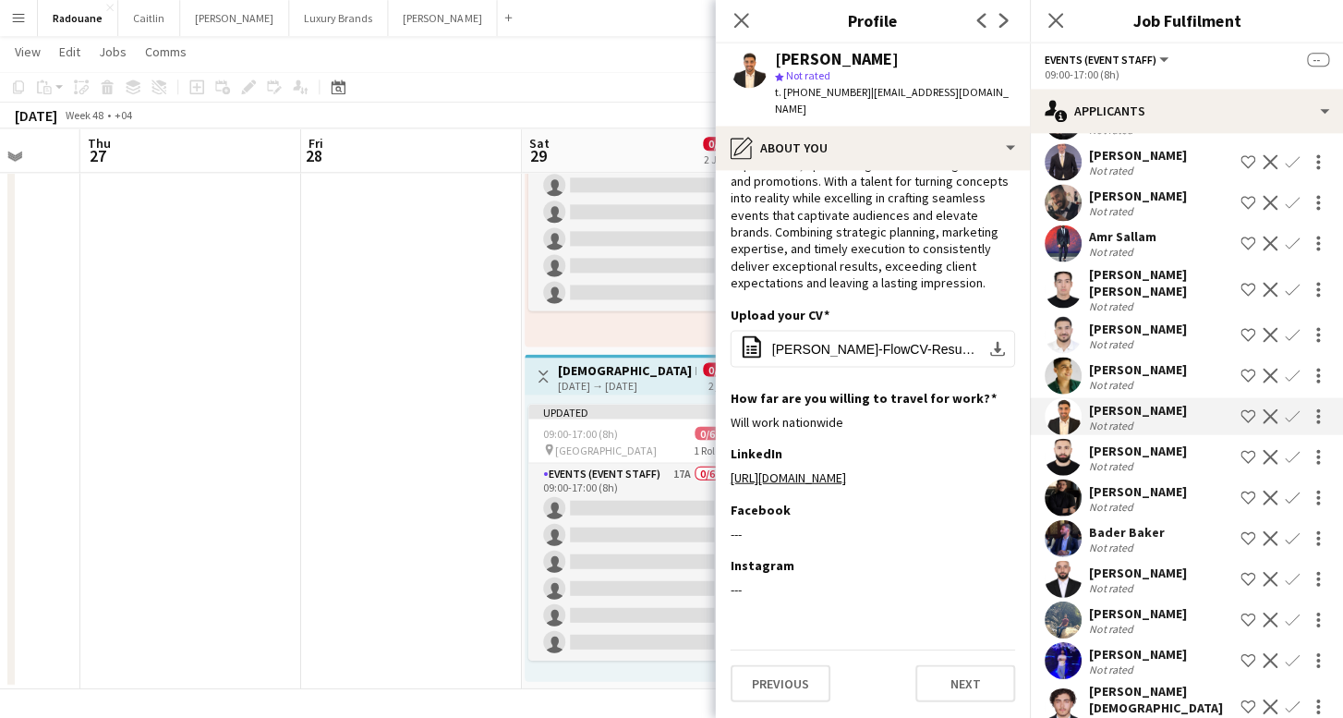
scroll to position [81, 0]
click at [967, 689] on button "Next" at bounding box center [965, 683] width 100 height 37
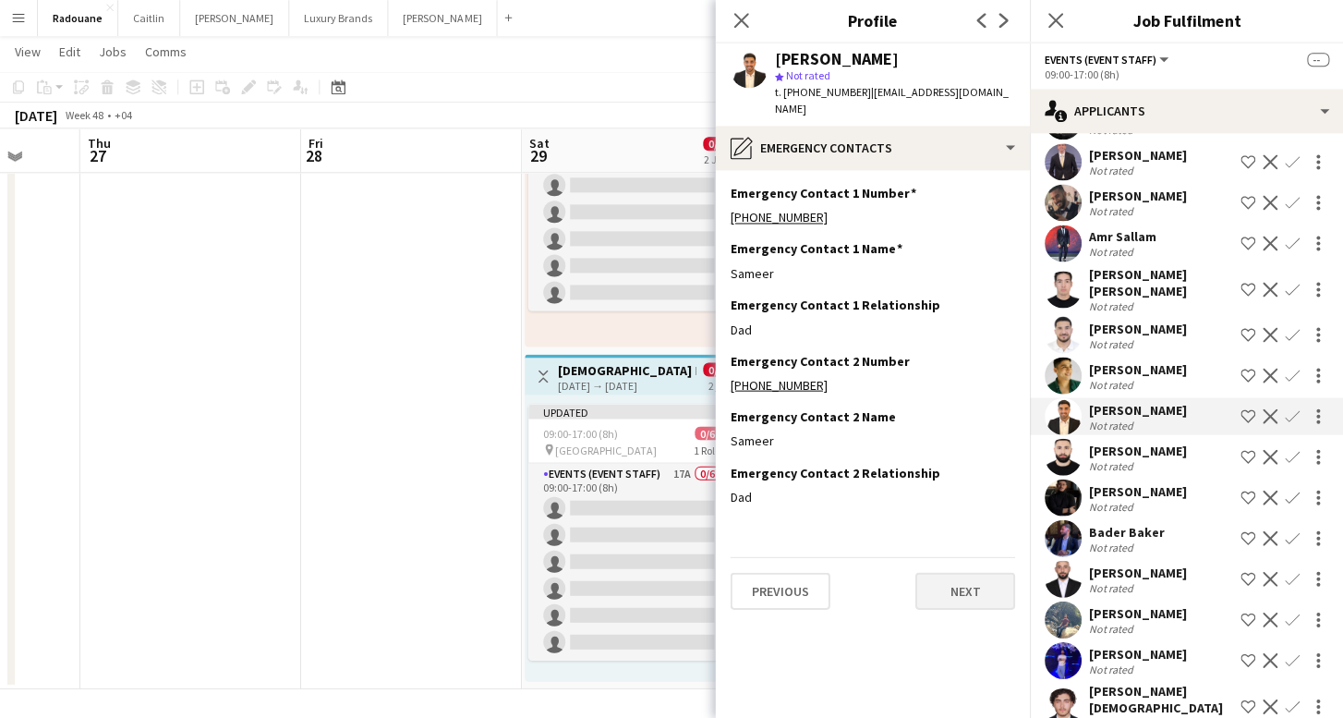
scroll to position [0, 0]
click at [965, 573] on button "Next" at bounding box center [965, 591] width 100 height 37
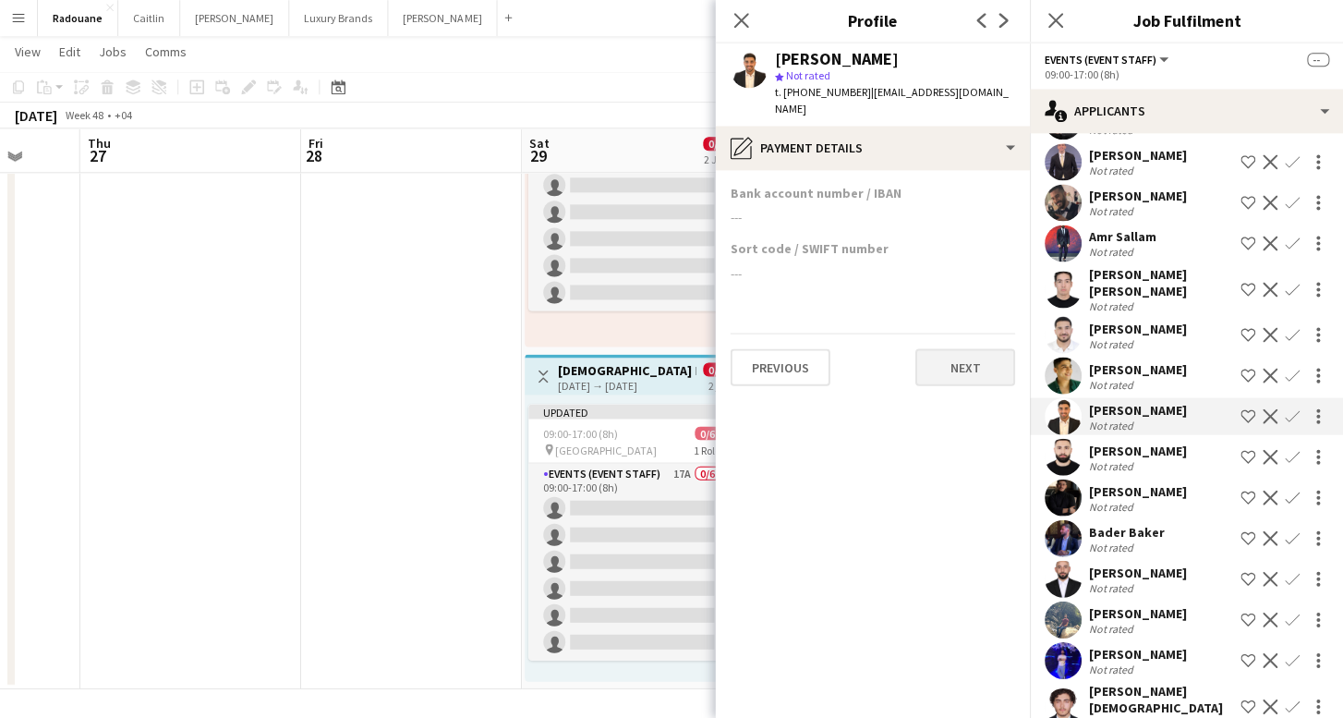
click at [943, 349] on button "Next" at bounding box center [965, 367] width 100 height 37
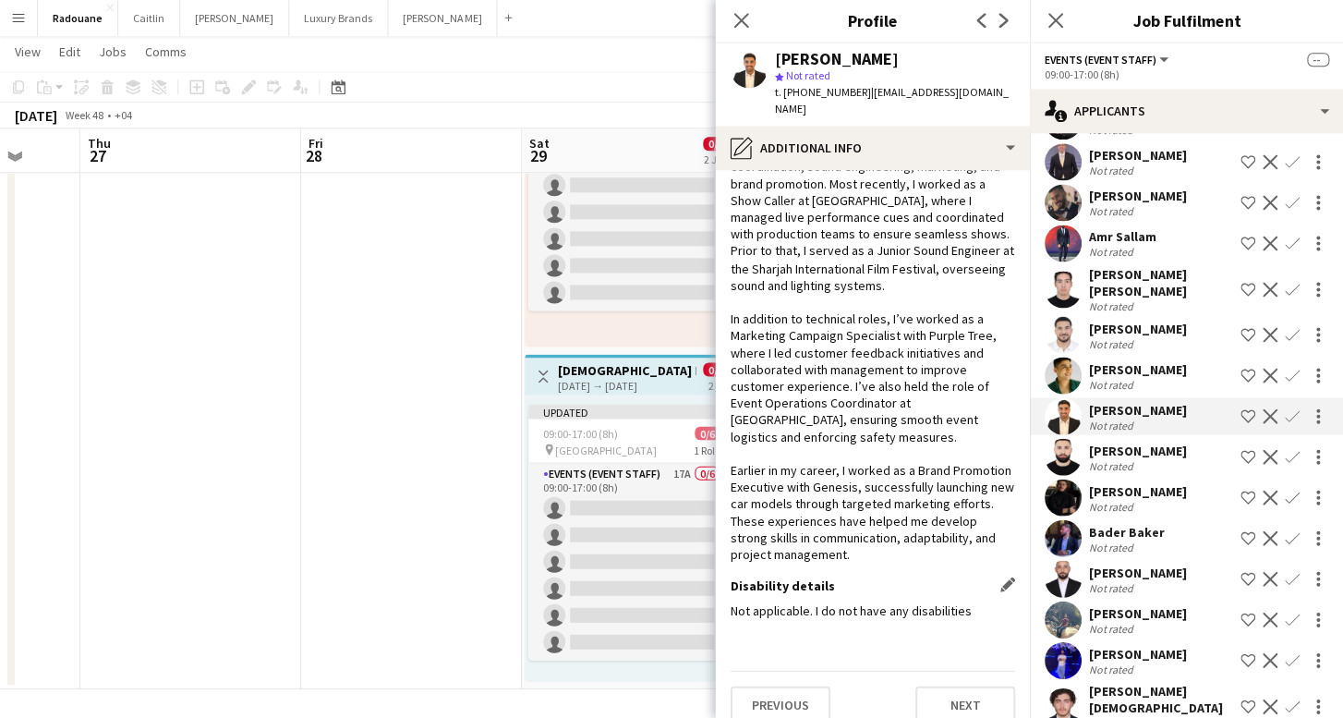
scroll to position [121, 0]
click at [992, 688] on button "Next" at bounding box center [965, 706] width 100 height 37
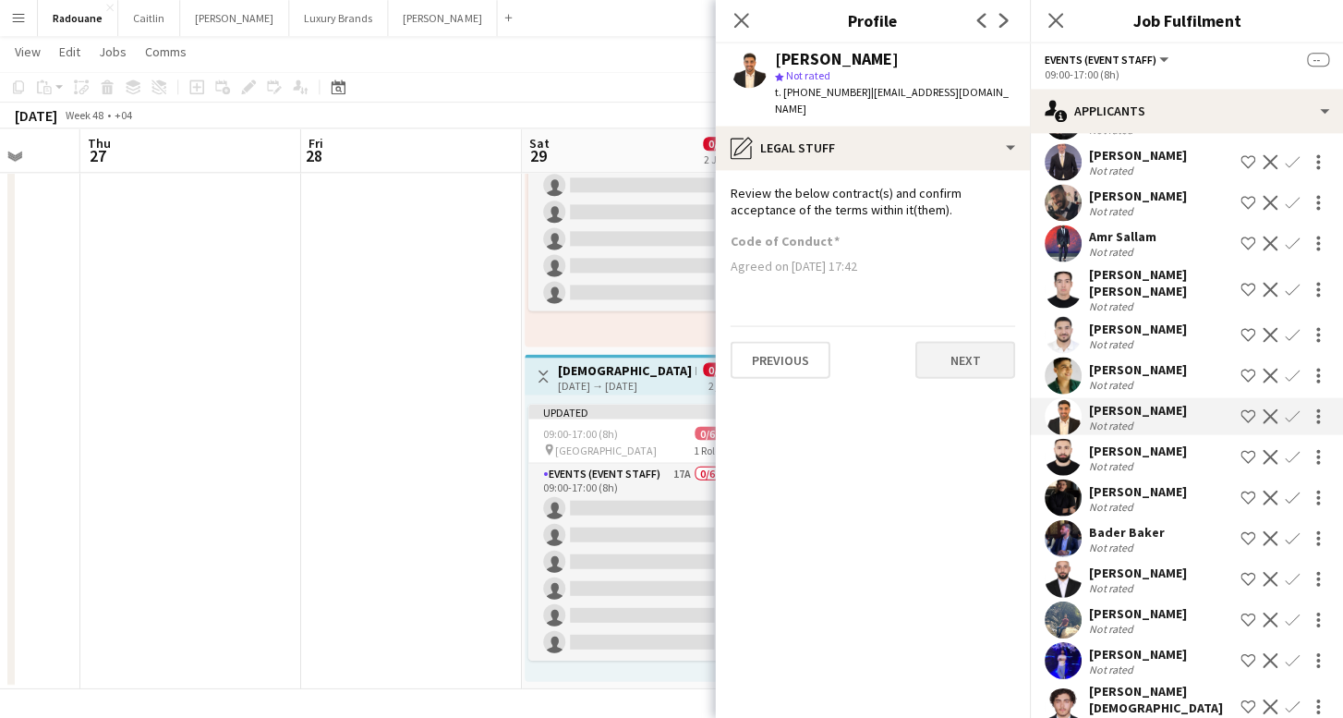
click at [938, 347] on button "Next" at bounding box center [965, 360] width 100 height 37
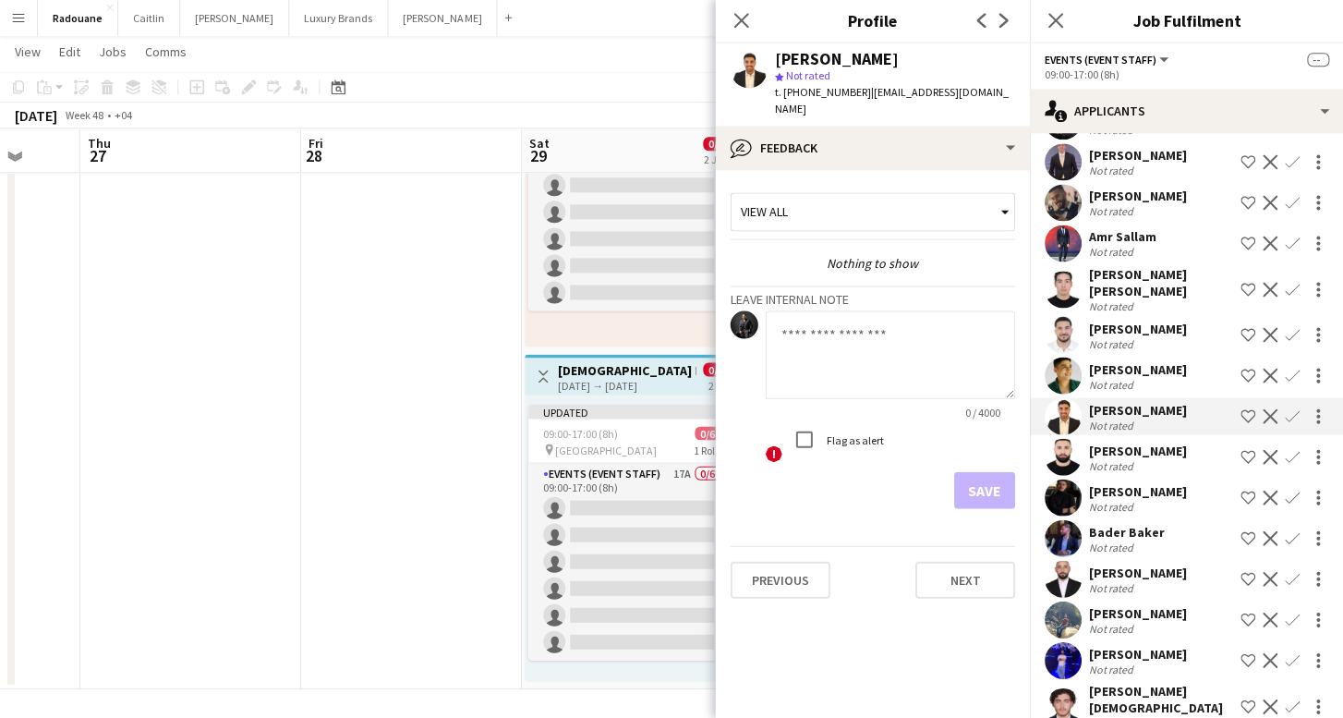
click at [940, 638] on app-crew-profile-feedback-tab "View all Nothing to show Leave internal note 0 / 4000 ! Flag as alert Save Prev…" at bounding box center [872, 444] width 314 height 547
click at [942, 562] on button "Next" at bounding box center [965, 580] width 100 height 37
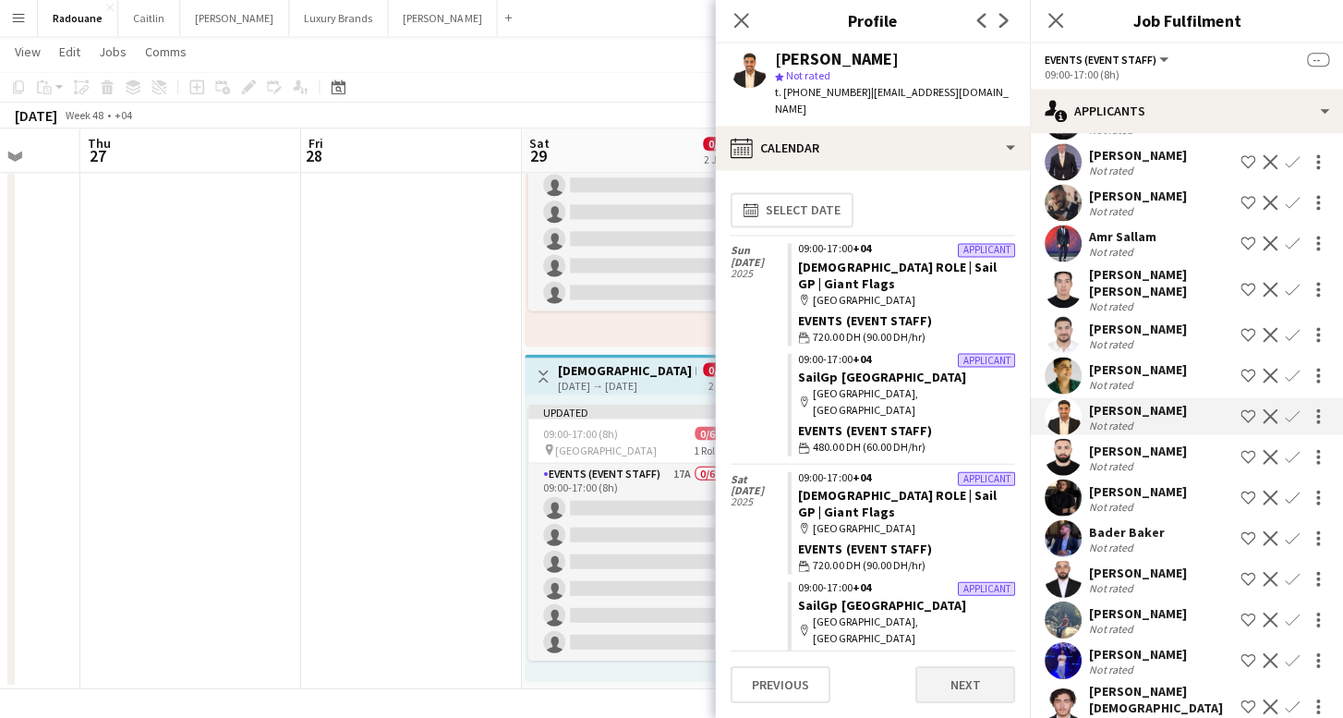
click at [969, 684] on button "Next" at bounding box center [965, 684] width 100 height 37
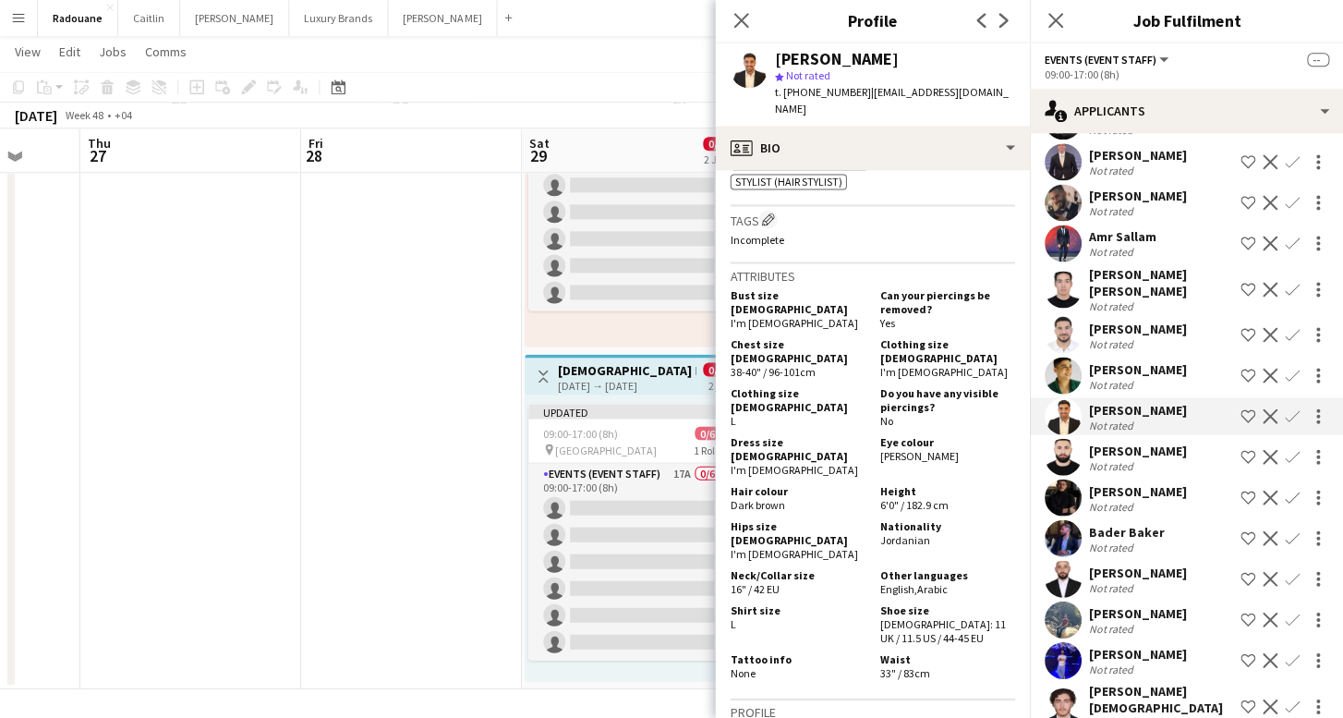
scroll to position [862, 0]
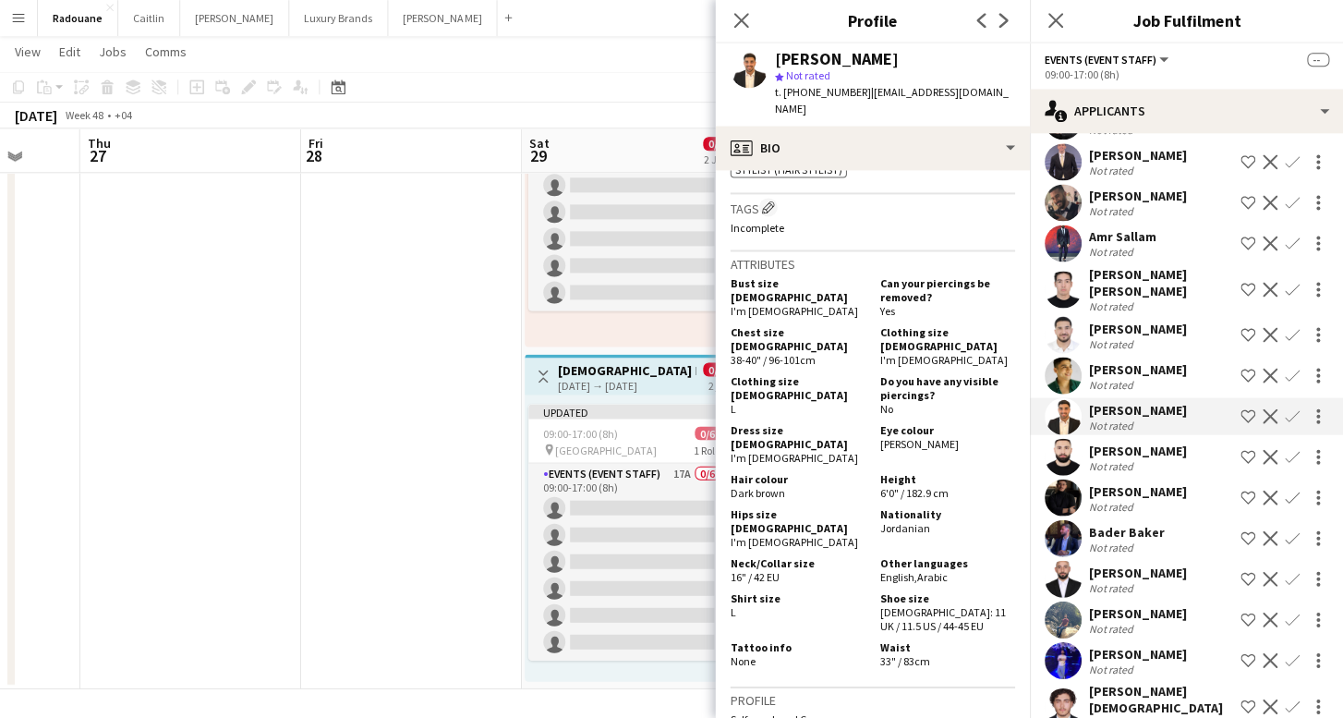
drag, startPoint x: 926, startPoint y: 463, endPoint x: 879, endPoint y: 467, distance: 47.3
click at [879, 507] on div "Nationality Jordanian" at bounding box center [943, 528] width 142 height 42
copy span "Jordanian"
drag, startPoint x: 904, startPoint y: 394, endPoint x: 876, endPoint y: 394, distance: 28.7
click at [876, 423] on div "Eye colour [PERSON_NAME]" at bounding box center [943, 444] width 142 height 42
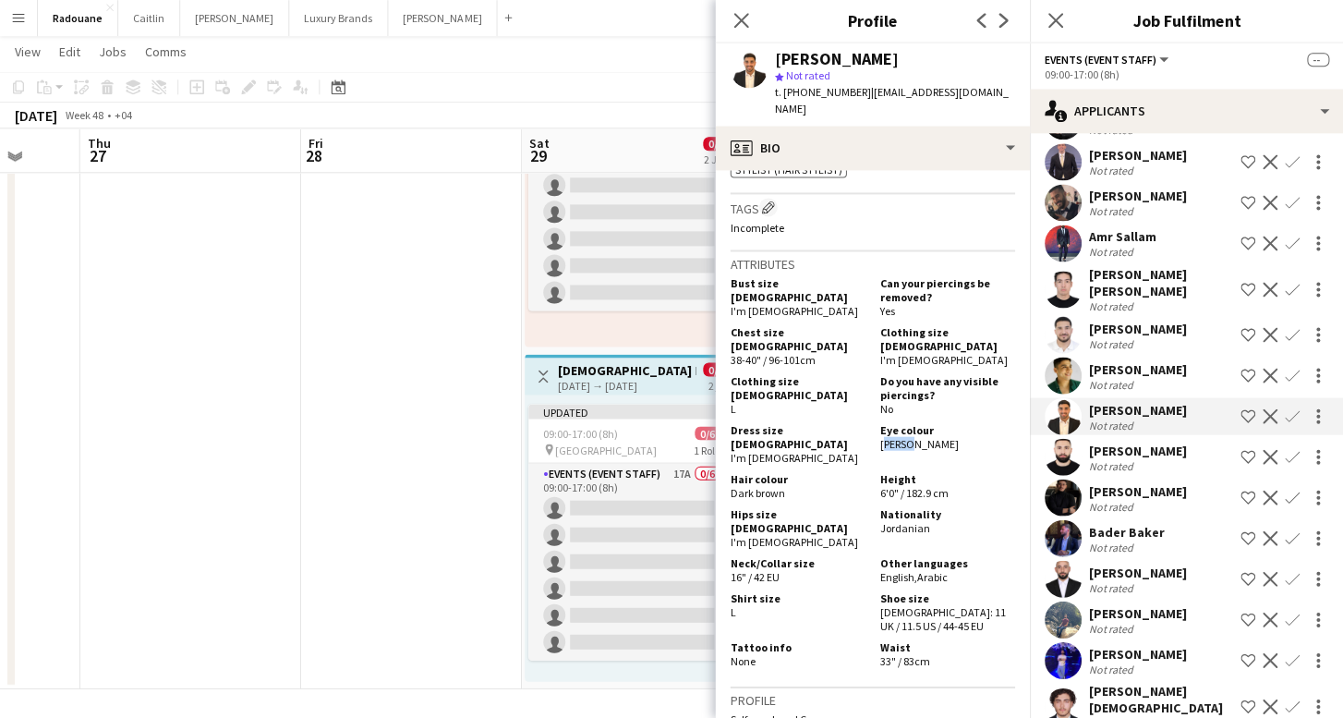
copy span "[PERSON_NAME]"
click at [1110, 524] on div "Bader Baker" at bounding box center [1126, 532] width 76 height 17
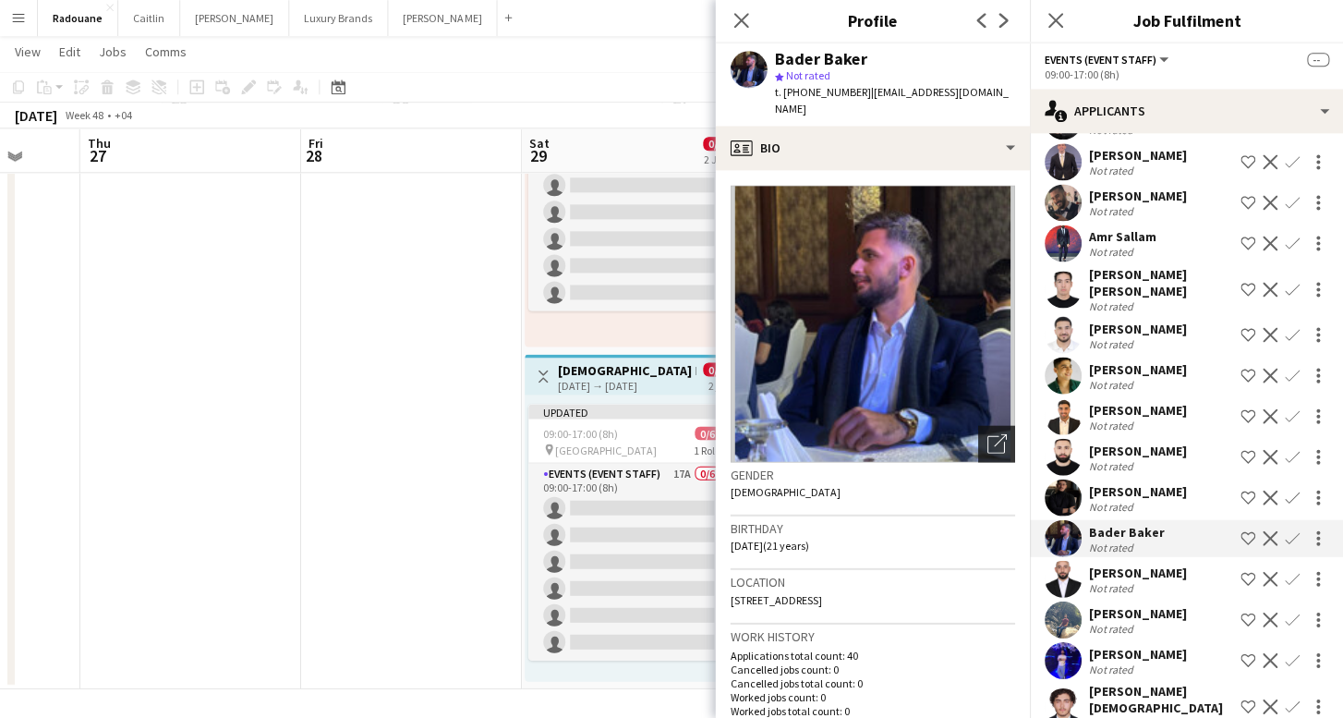
click at [992, 434] on icon "Open photos pop-in" at bounding box center [996, 443] width 19 height 19
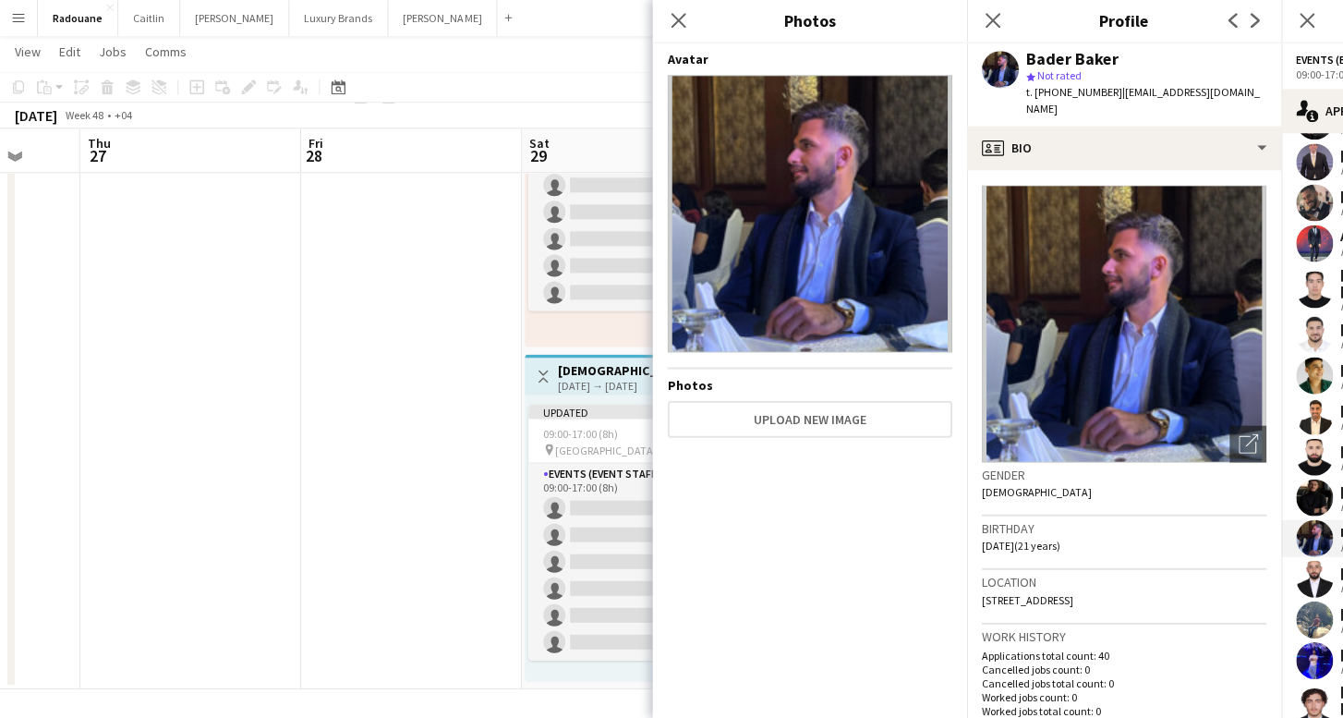
click at [1320, 601] on app-user-avatar at bounding box center [1313, 619] width 37 height 37
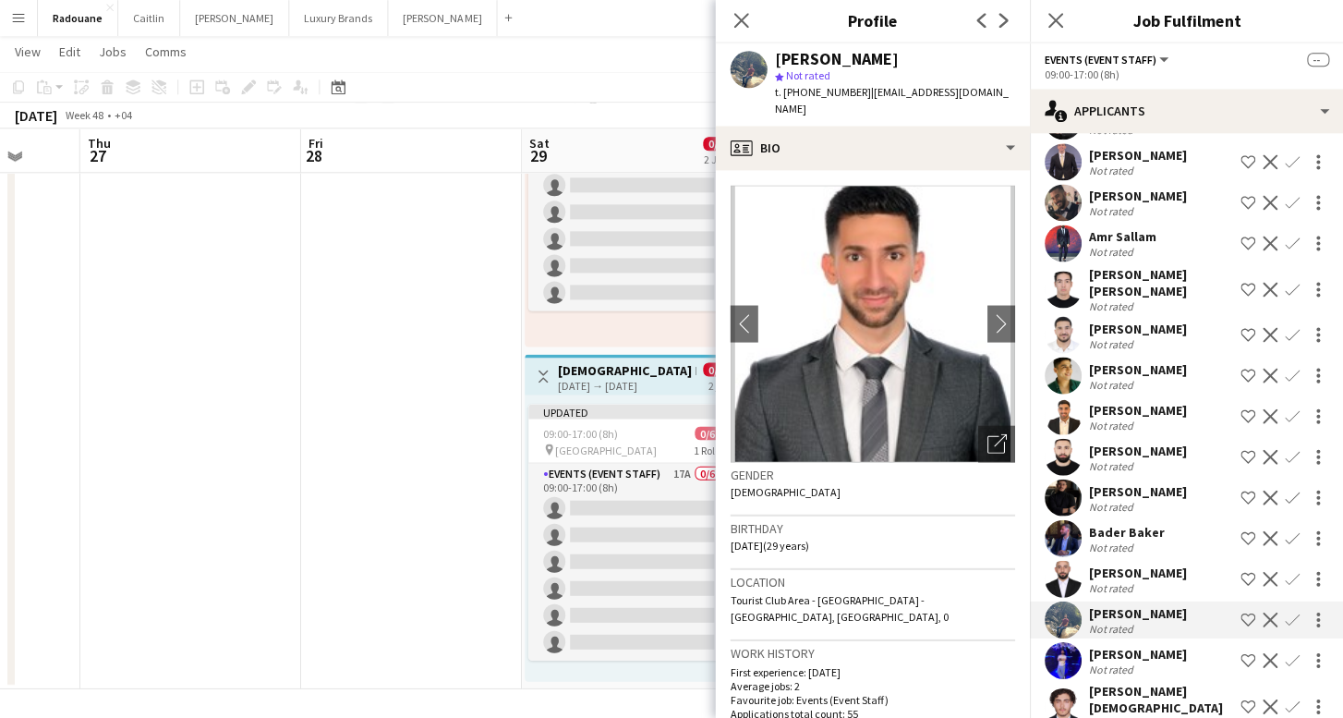
click at [1146, 662] on div "Not rated" at bounding box center [1137, 669] width 98 height 14
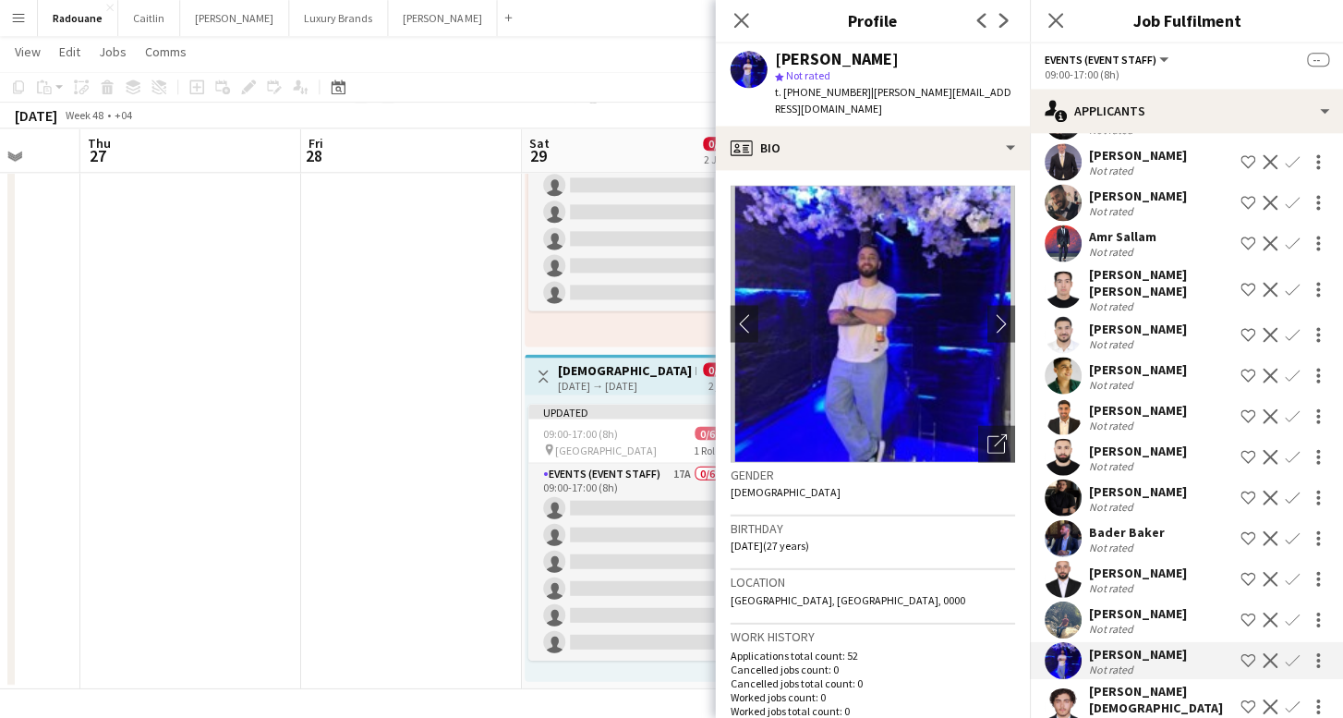
click at [1134, 683] on div "[PERSON_NAME][DEMOGRAPHIC_DATA]" at bounding box center [1160, 699] width 144 height 33
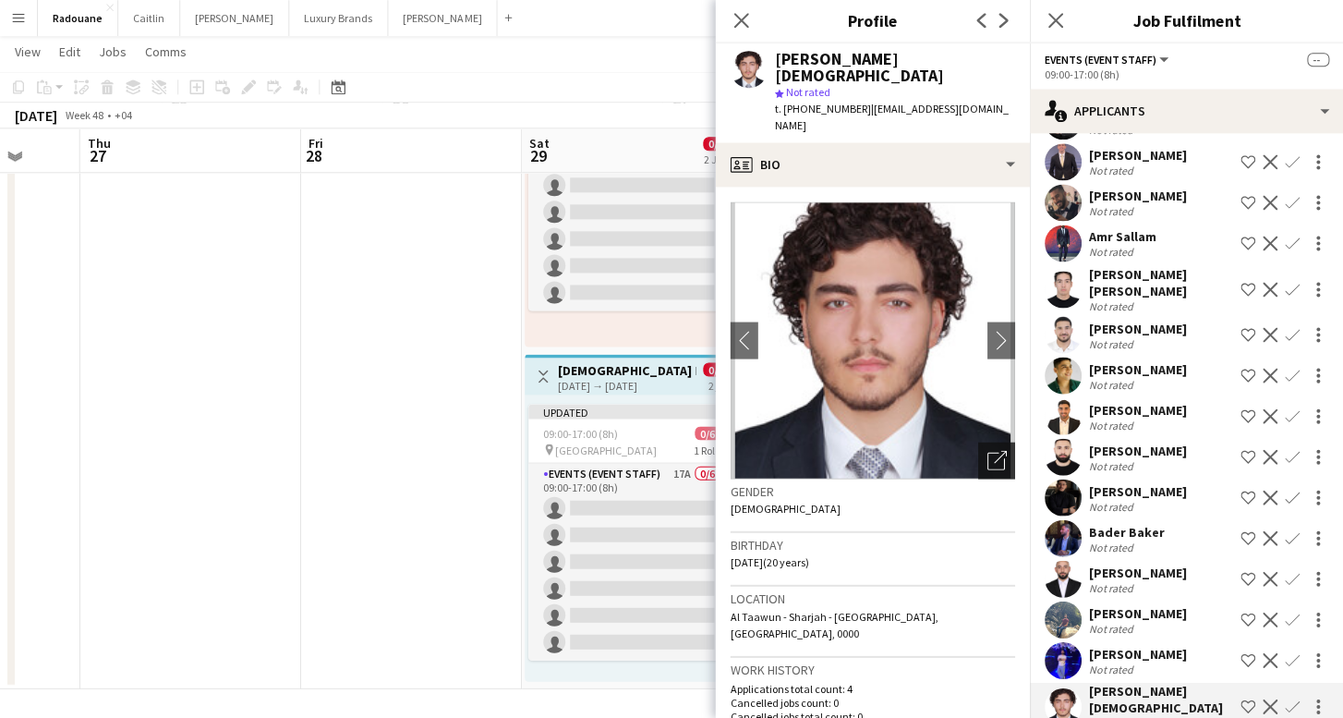
click at [995, 451] on icon at bounding box center [999, 457] width 13 height 13
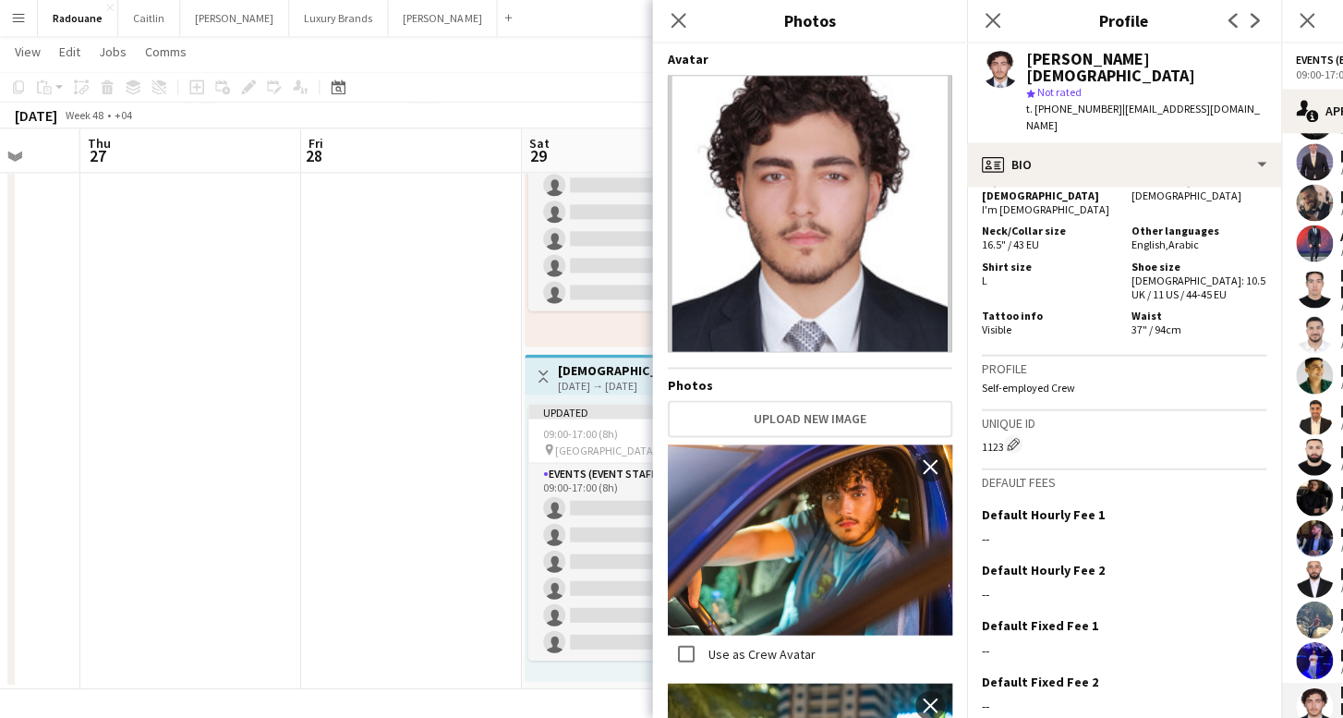
scroll to position [1144, 0]
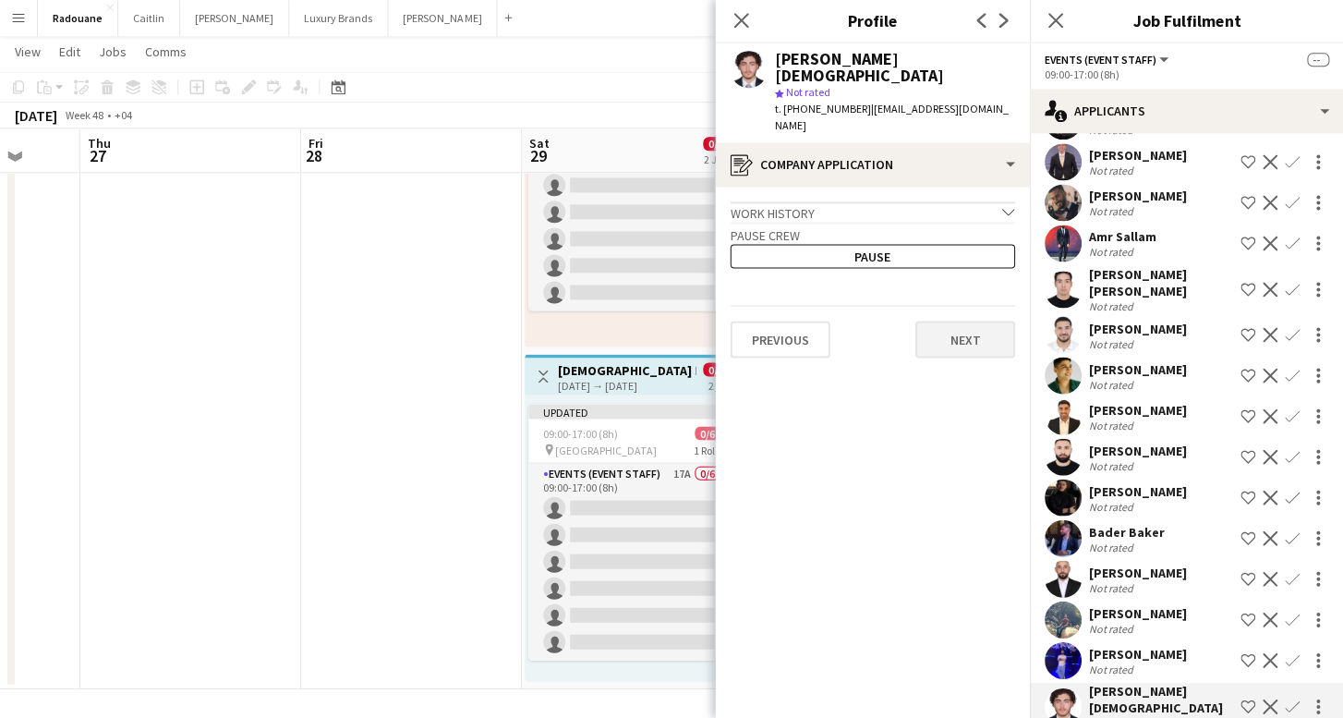
click at [950, 323] on button "Next" at bounding box center [965, 339] width 100 height 37
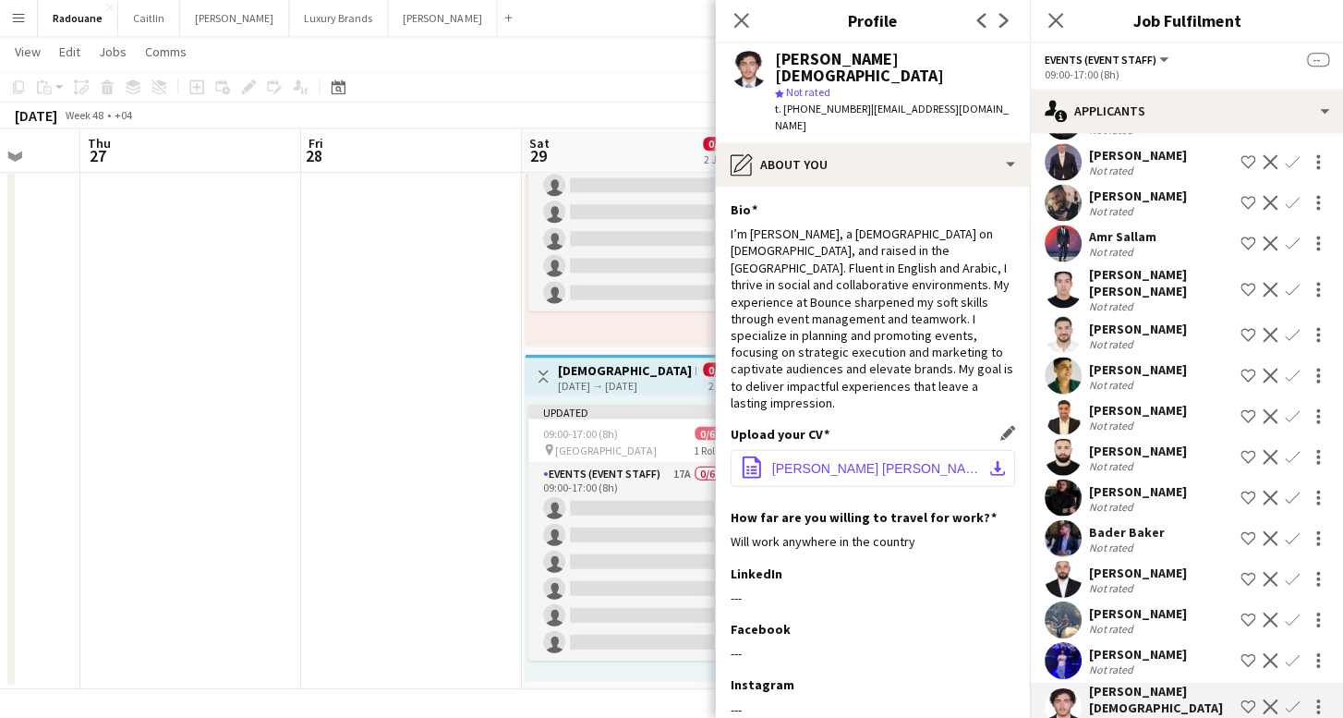
click at [993, 461] on app-icon "download-bottom" at bounding box center [996, 468] width 15 height 15
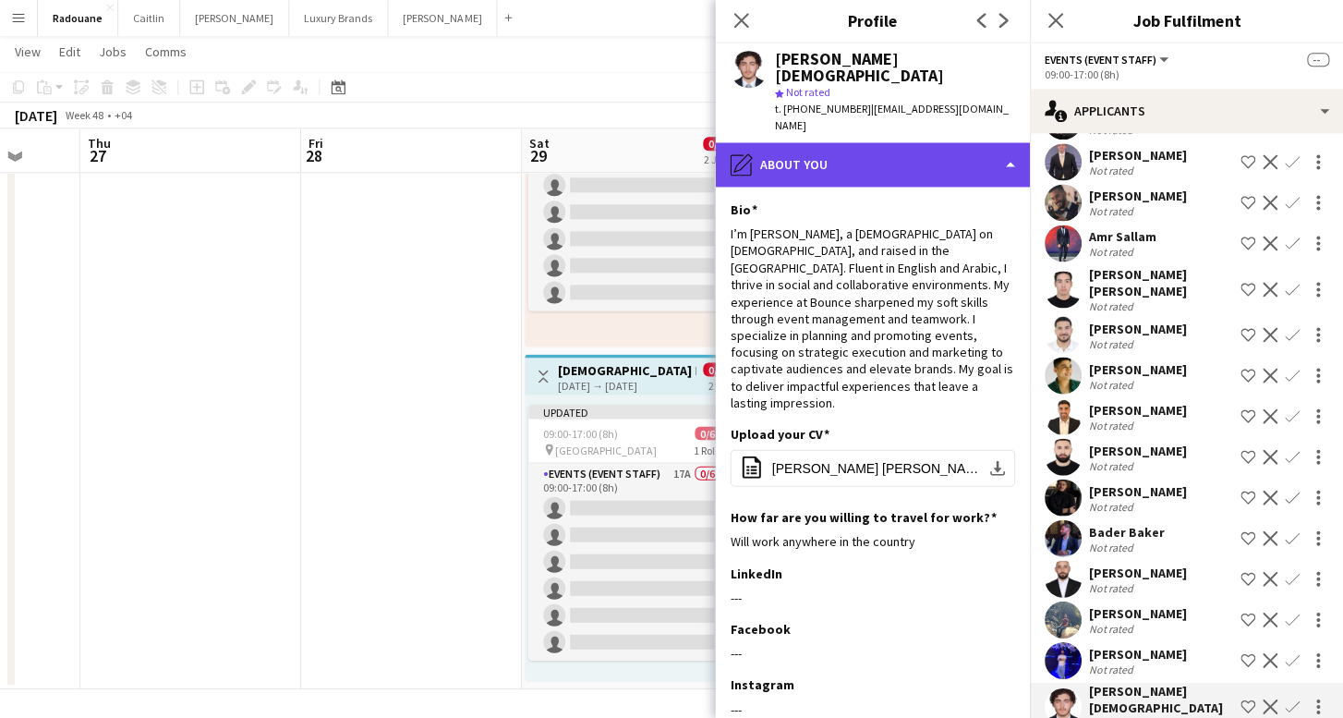
click at [866, 154] on div "pencil4 About you" at bounding box center [872, 165] width 314 height 44
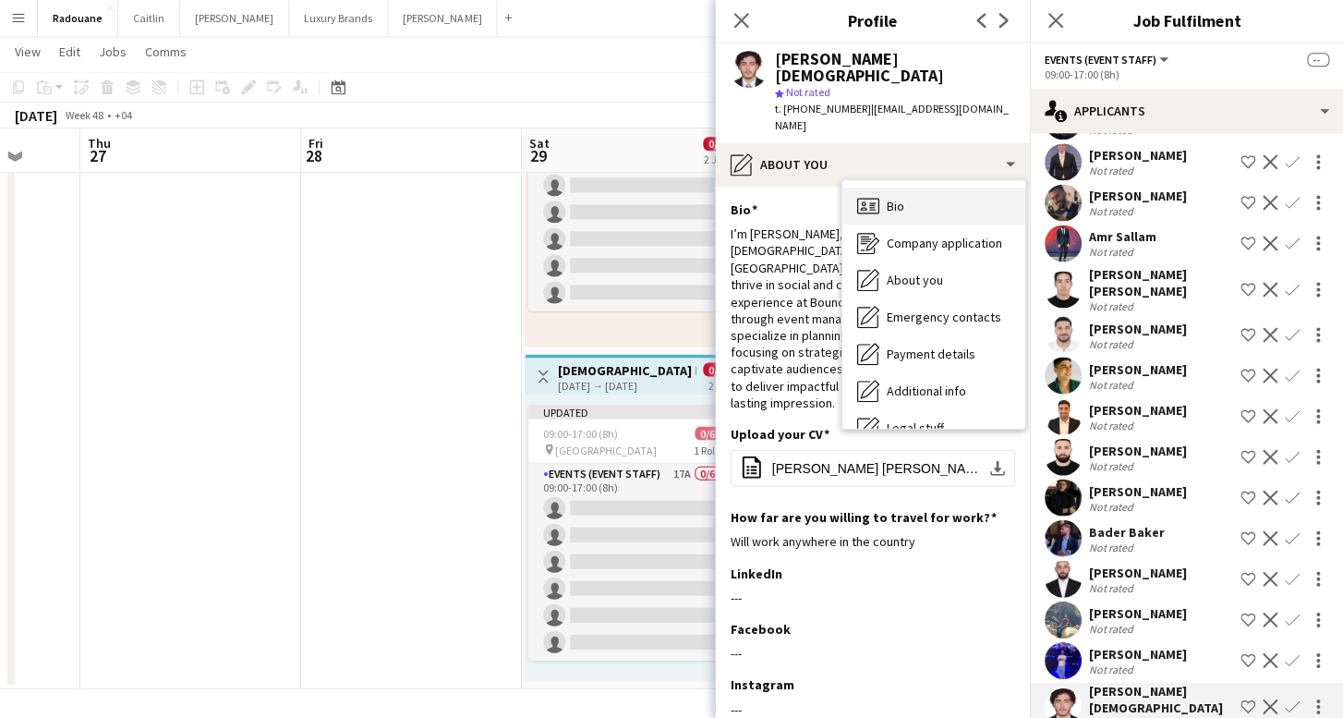
click at [884, 193] on div "Bio Bio" at bounding box center [933, 206] width 183 height 37
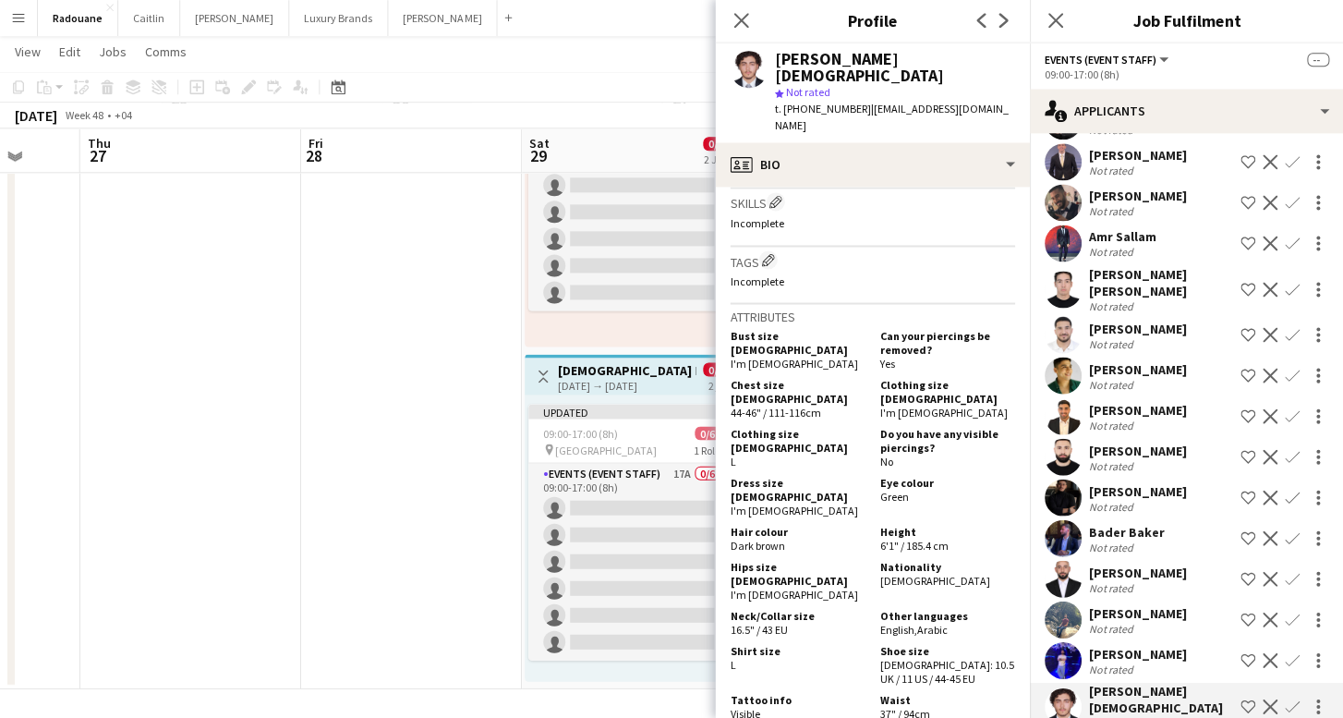
scroll to position [759, 0]
drag, startPoint x: 930, startPoint y: 518, endPoint x: 880, endPoint y: 522, distance: 50.0
click at [879, 575] on span "[DEMOGRAPHIC_DATA]" at bounding box center [934, 582] width 110 height 14
copy span "[DEMOGRAPHIC_DATA]"
drag, startPoint x: 905, startPoint y: 447, endPoint x: 875, endPoint y: 448, distance: 30.5
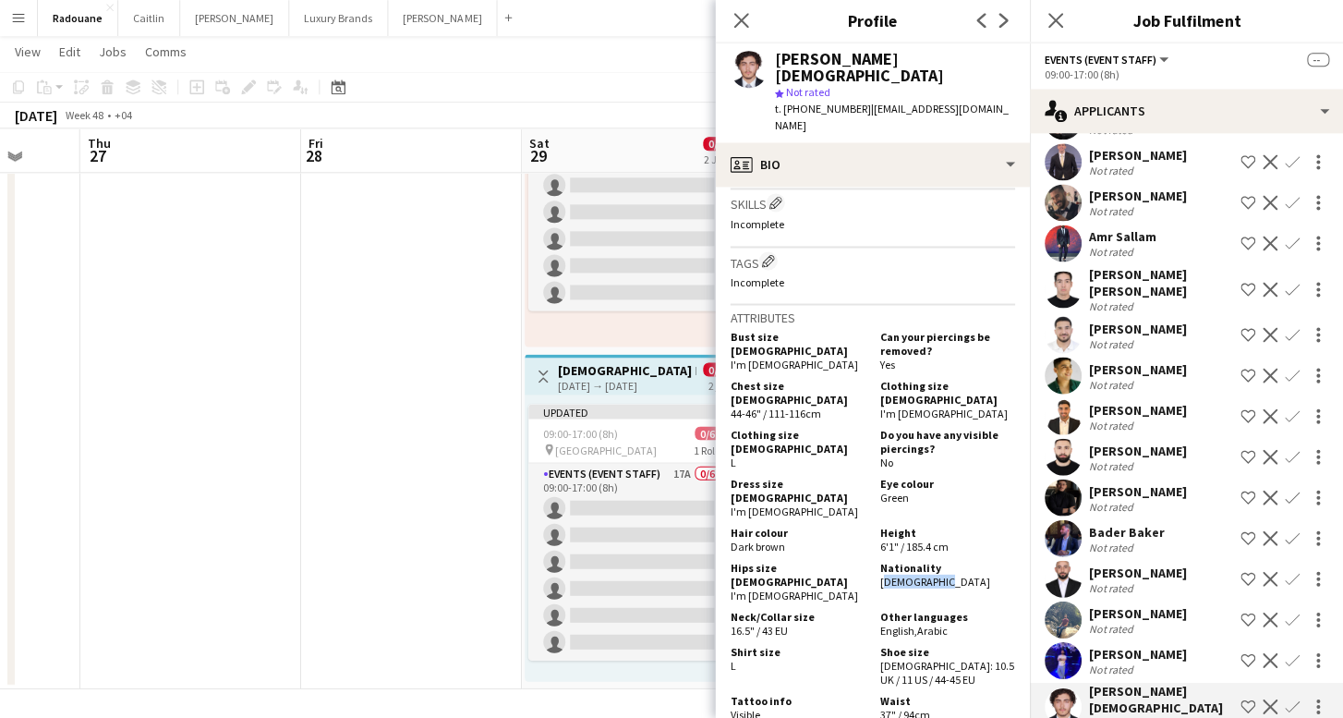
click at [874, 477] on div "Eye colour Green" at bounding box center [943, 498] width 142 height 42
copy span "Green"
click at [1107, 564] on div "[PERSON_NAME]" at bounding box center [1137, 572] width 98 height 17
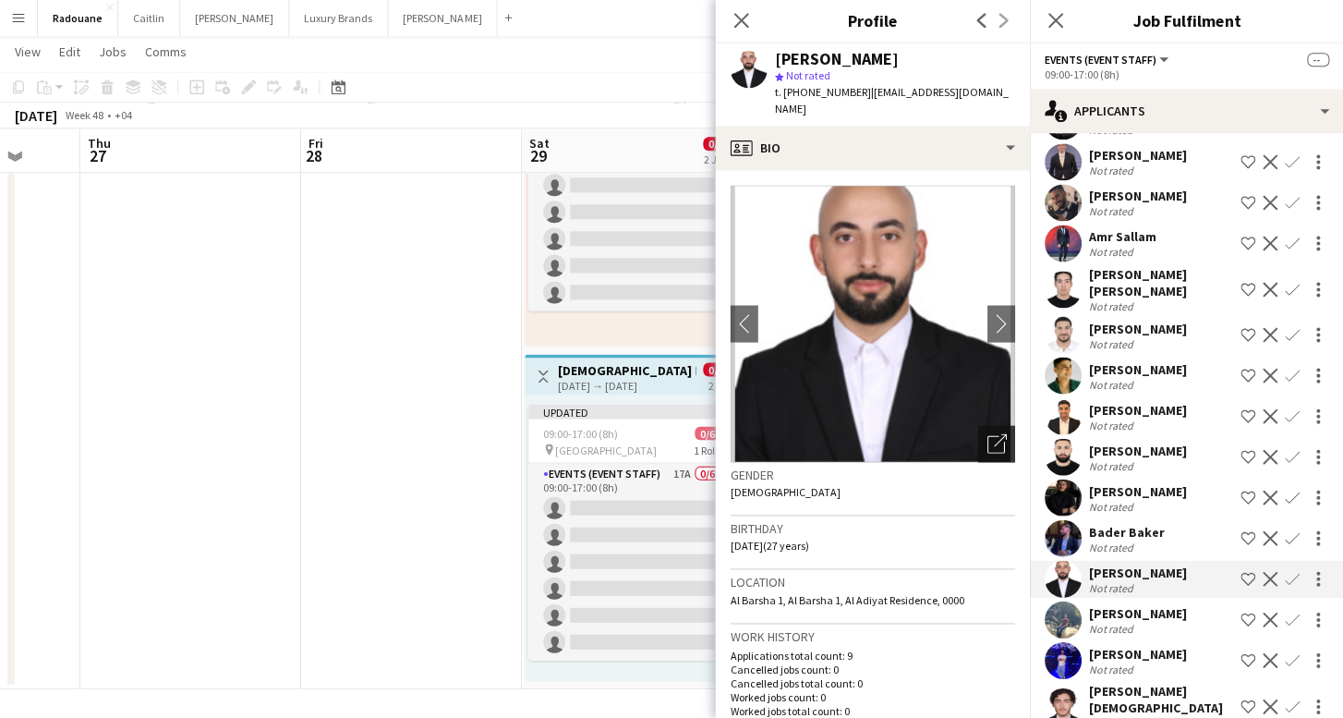
click at [1001, 434] on icon "Open photos pop-in" at bounding box center [996, 443] width 19 height 19
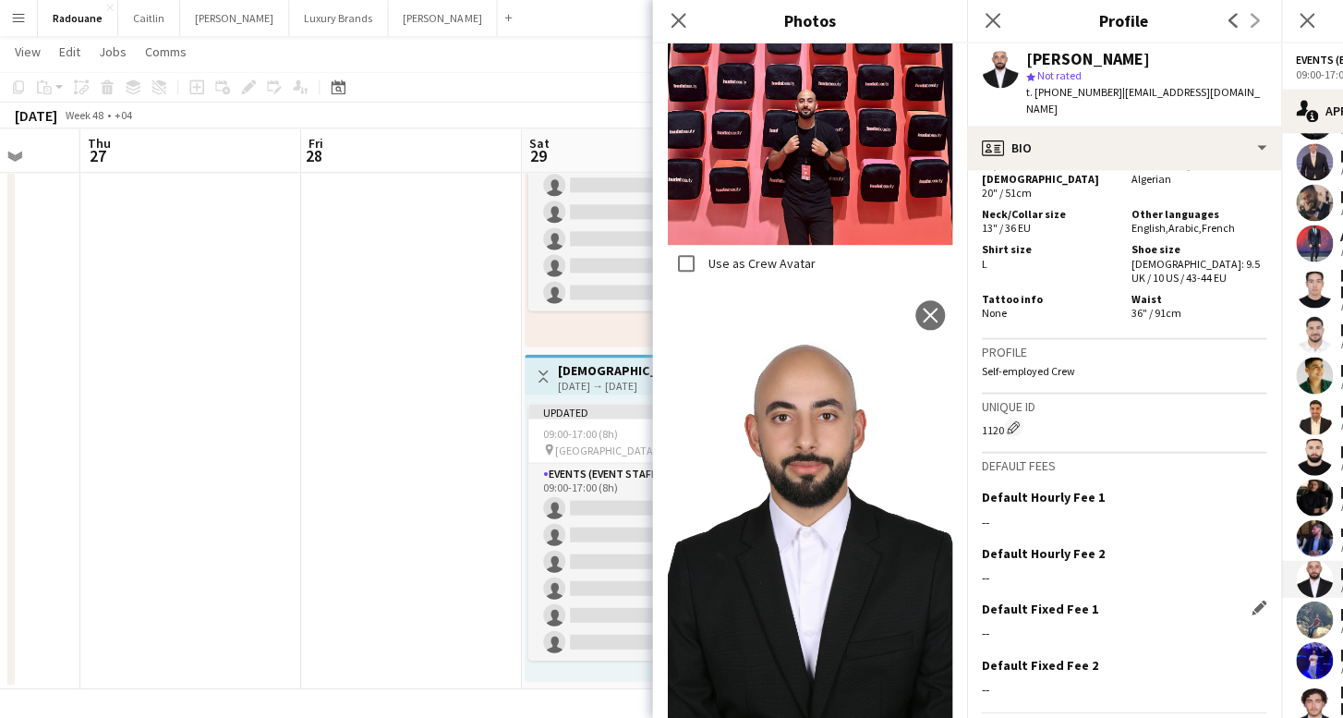
scroll to position [1234, 0]
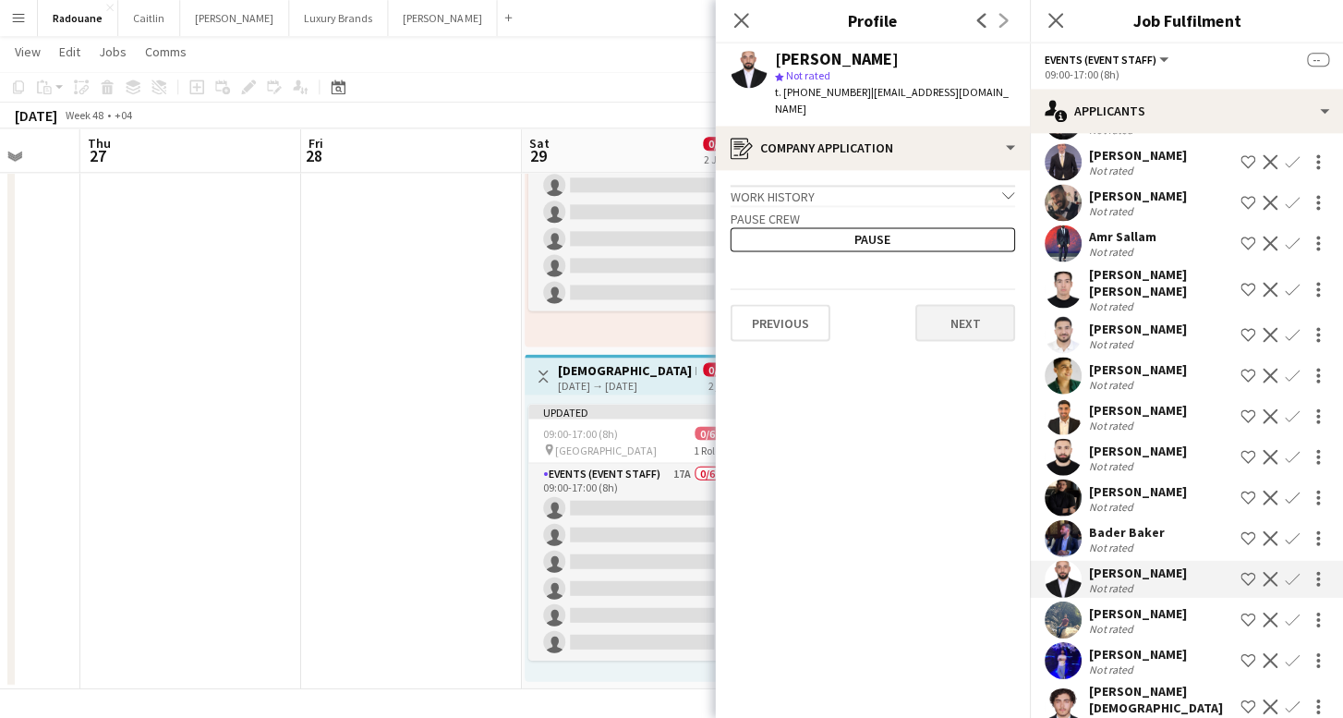
click at [957, 305] on button "Next" at bounding box center [965, 323] width 100 height 37
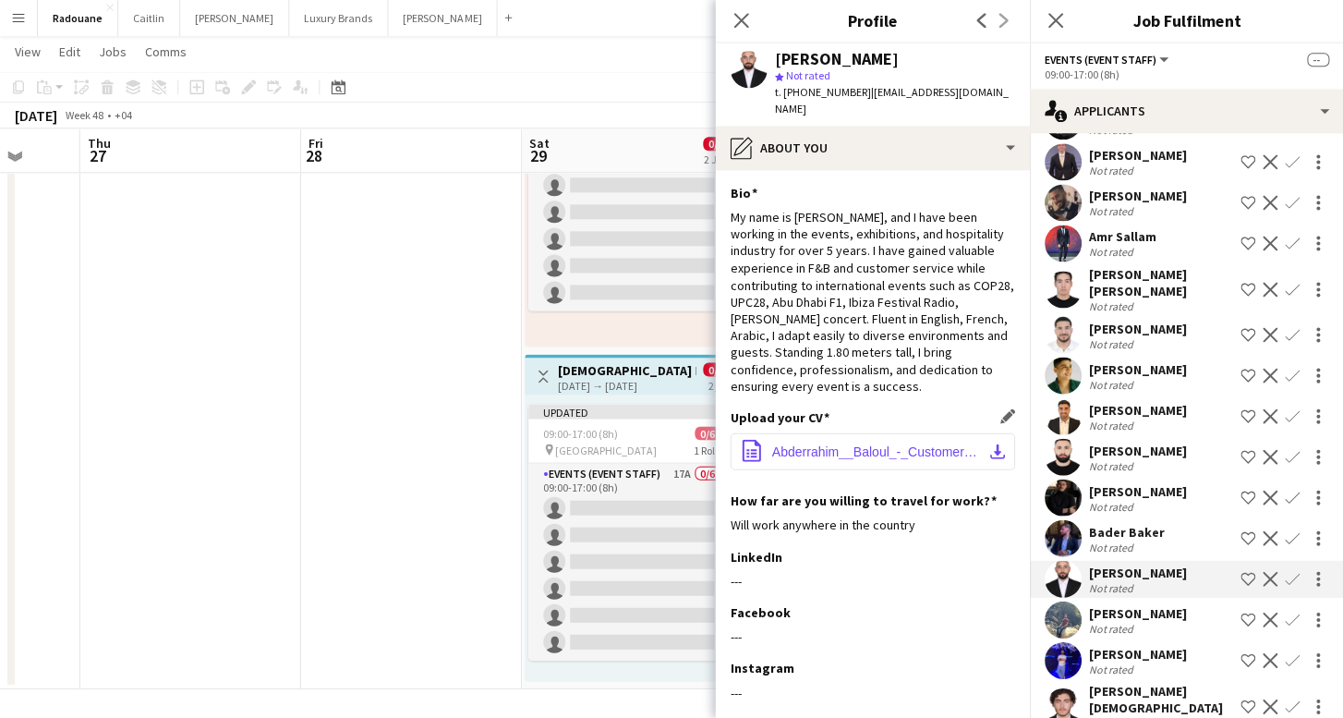
click at [991, 444] on app-icon "download-bottom" at bounding box center [996, 451] width 15 height 15
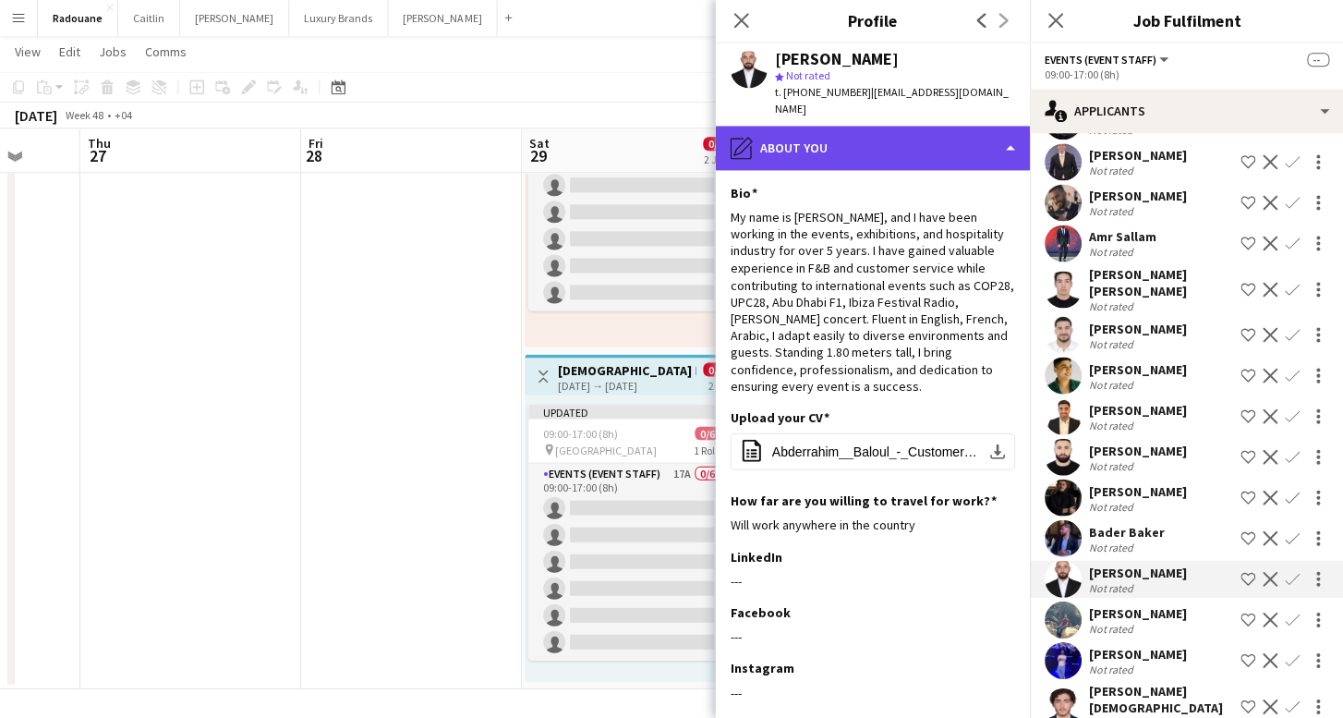
click at [806, 142] on div "pencil4 About you" at bounding box center [872, 149] width 314 height 44
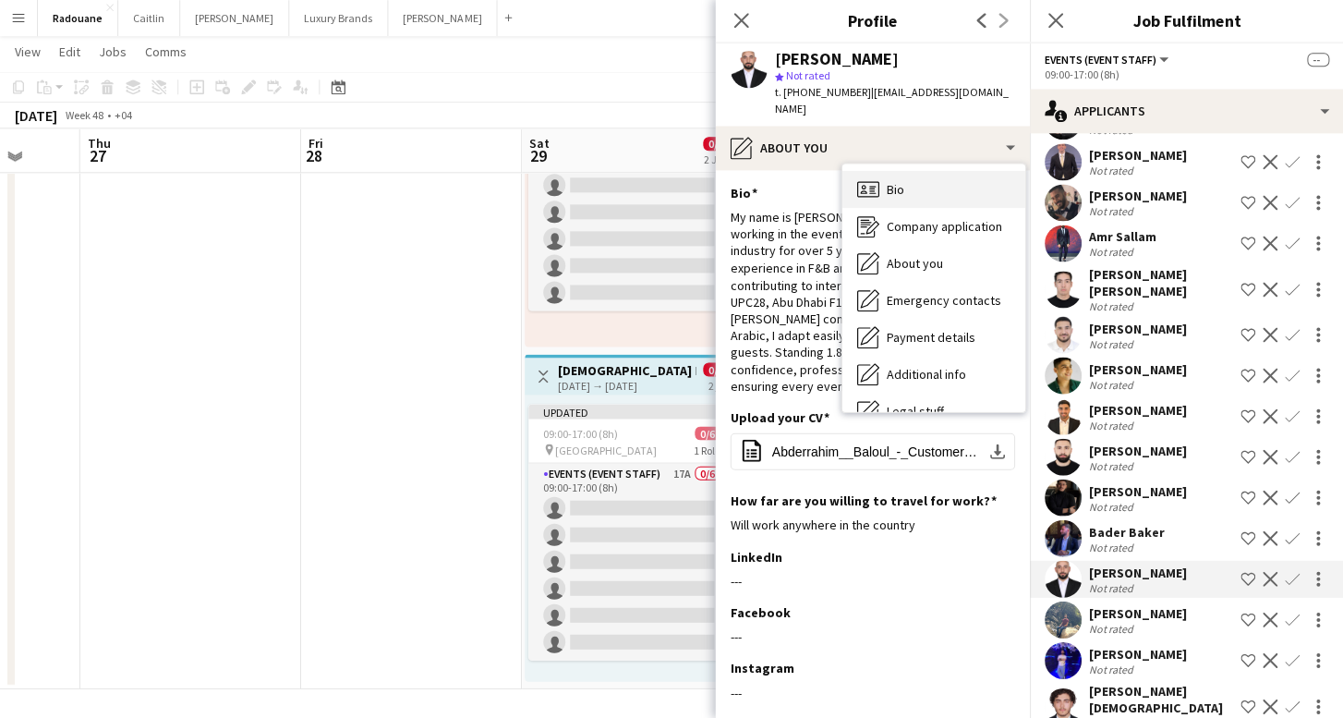
click at [867, 179] on icon "Bio" at bounding box center [867, 190] width 22 height 22
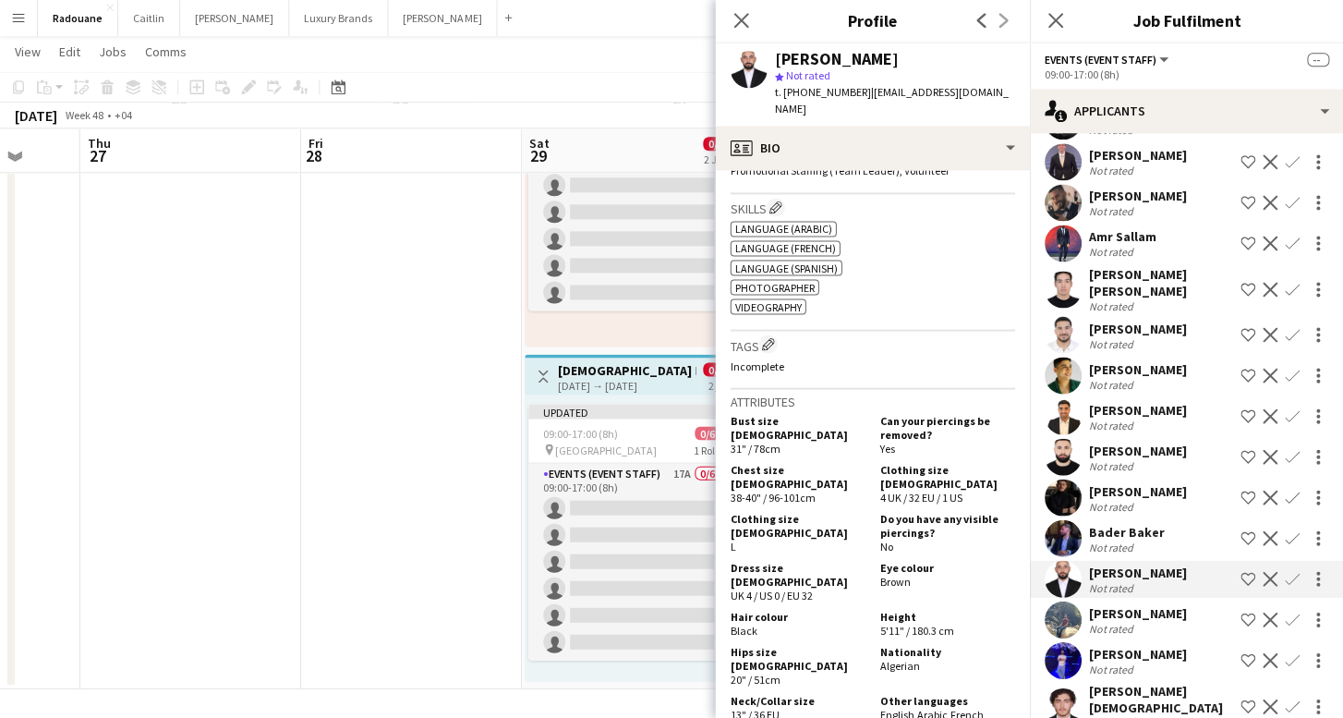
scroll to position [758, 0]
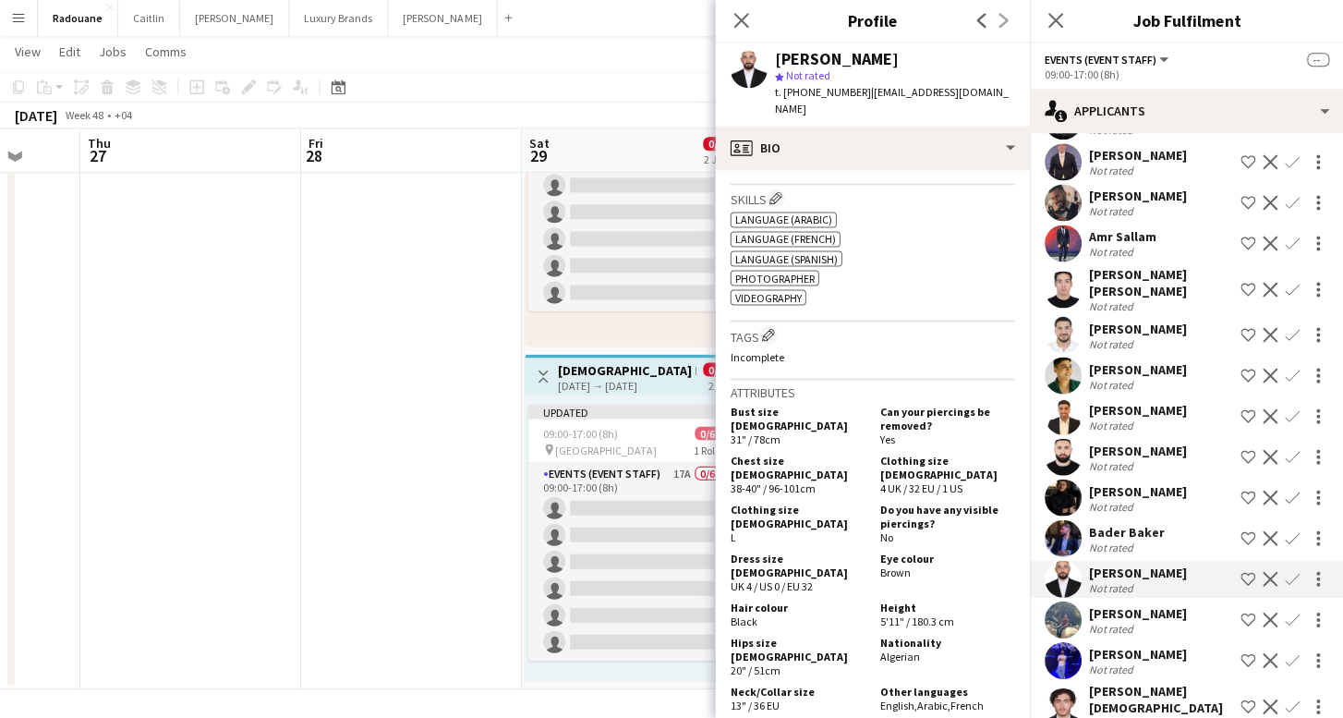
drag, startPoint x: 916, startPoint y: 609, endPoint x: 866, endPoint y: 608, distance: 50.8
click at [866, 636] on div "Hips size [DEMOGRAPHIC_DATA] 20" / 51cm Nationality [DEMOGRAPHIC_DATA]" at bounding box center [872, 658] width 285 height 45
click at [929, 636] on div "Nationality Algerian" at bounding box center [943, 657] width 142 height 42
click at [916, 649] on span "Algerian" at bounding box center [899, 656] width 40 height 14
drag, startPoint x: 917, startPoint y: 610, endPoint x: 875, endPoint y: 612, distance: 42.5
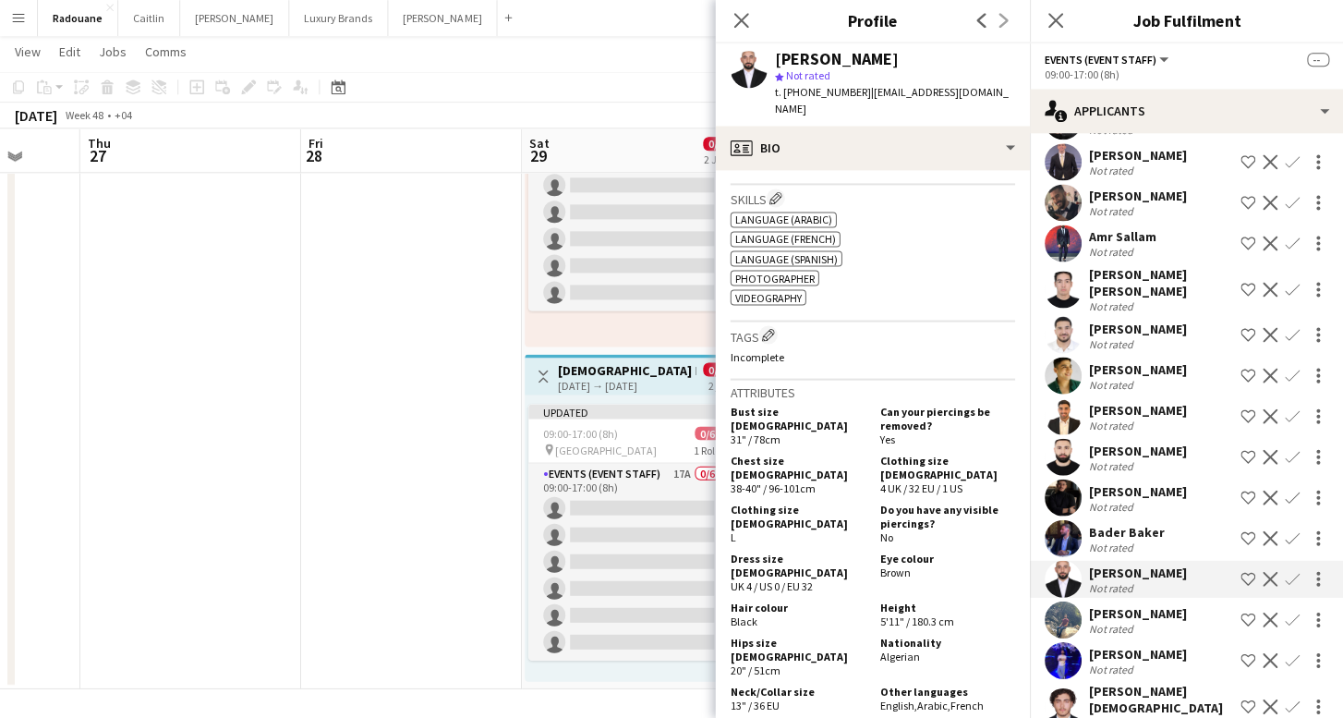
click at [875, 636] on div "Nationality Algerian" at bounding box center [943, 657] width 142 height 42
copy span "Algerian"
click at [911, 552] on div "Eye colour Brown" at bounding box center [943, 573] width 142 height 42
drag, startPoint x: 907, startPoint y: 539, endPoint x: 866, endPoint y: 540, distance: 41.6
click at [866, 552] on div "Dress size [DEMOGRAPHIC_DATA] UK 4 / US 0 / EU 32 Eye colour Brown" at bounding box center [872, 574] width 285 height 45
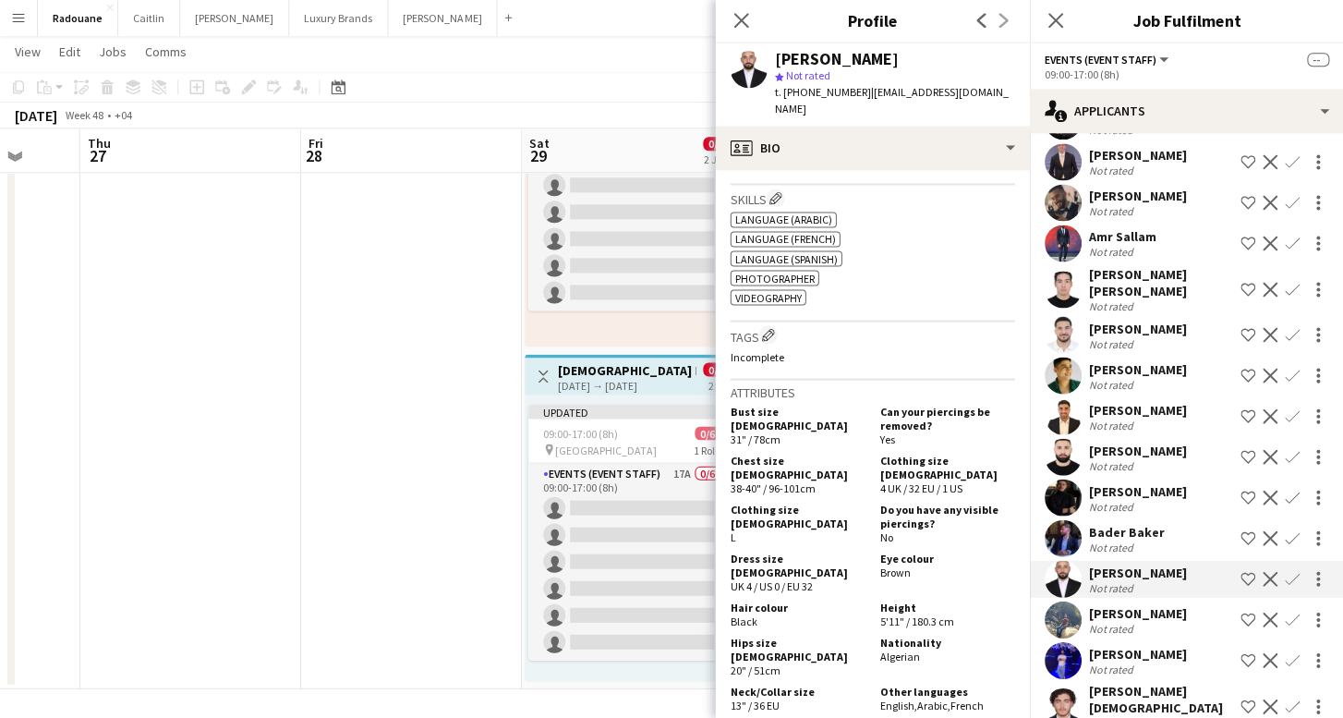
click at [936, 552] on div "Eye colour Brown" at bounding box center [943, 573] width 142 height 42
drag, startPoint x: 909, startPoint y: 540, endPoint x: 880, endPoint y: 541, distance: 28.7
click at [879, 565] on span "Brown" at bounding box center [894, 572] width 30 height 14
copy span "Brown"
drag, startPoint x: 983, startPoint y: 644, endPoint x: 952, endPoint y: 647, distance: 30.6
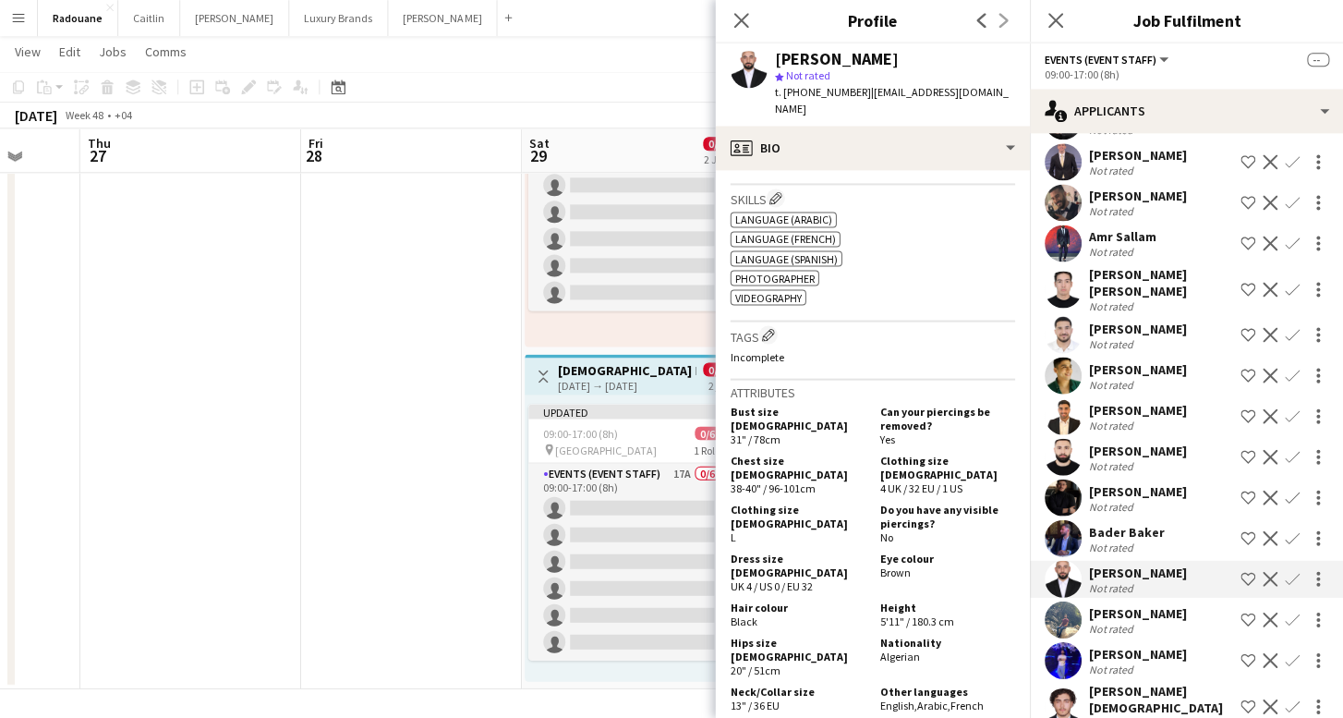
click at [952, 698] on span "French" at bounding box center [966, 705] width 33 height 14
copy span "French"
click at [1178, 622] on div "Not rated" at bounding box center [1137, 629] width 98 height 14
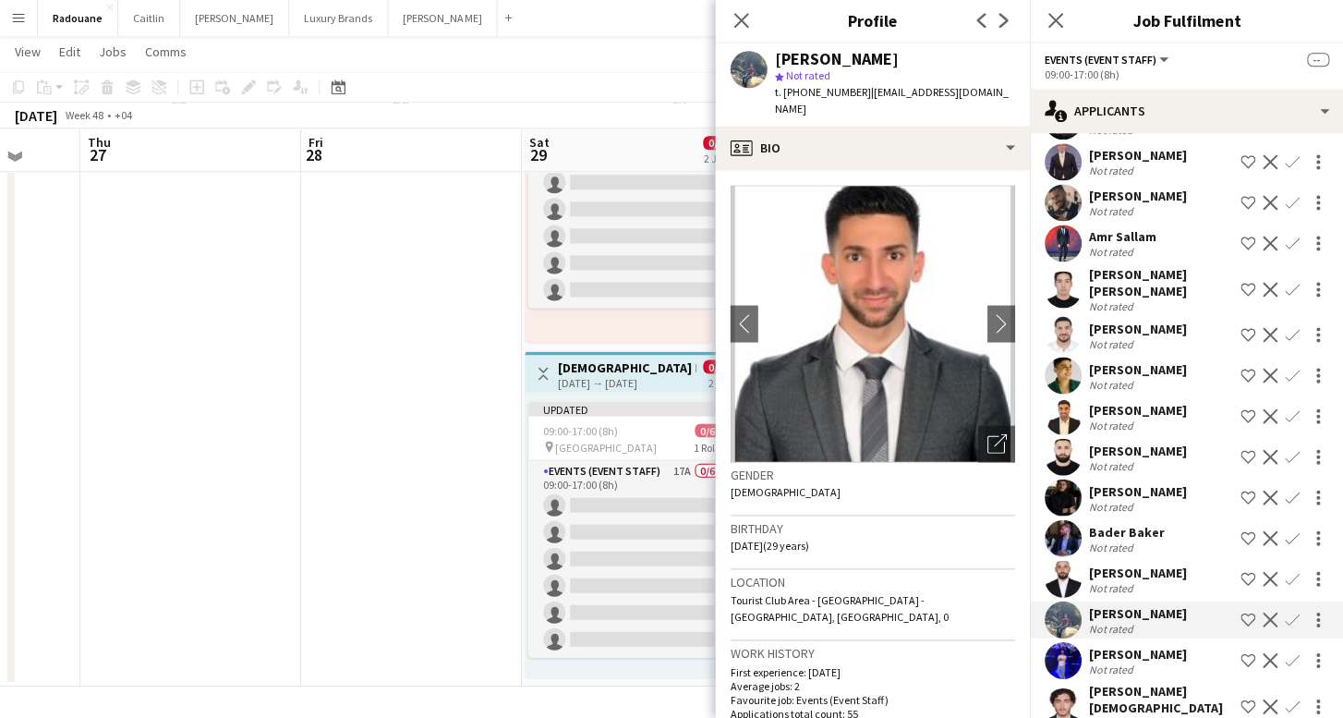
scroll to position [196, 0]
click at [1140, 540] on div "Not rated" at bounding box center [1126, 547] width 76 height 14
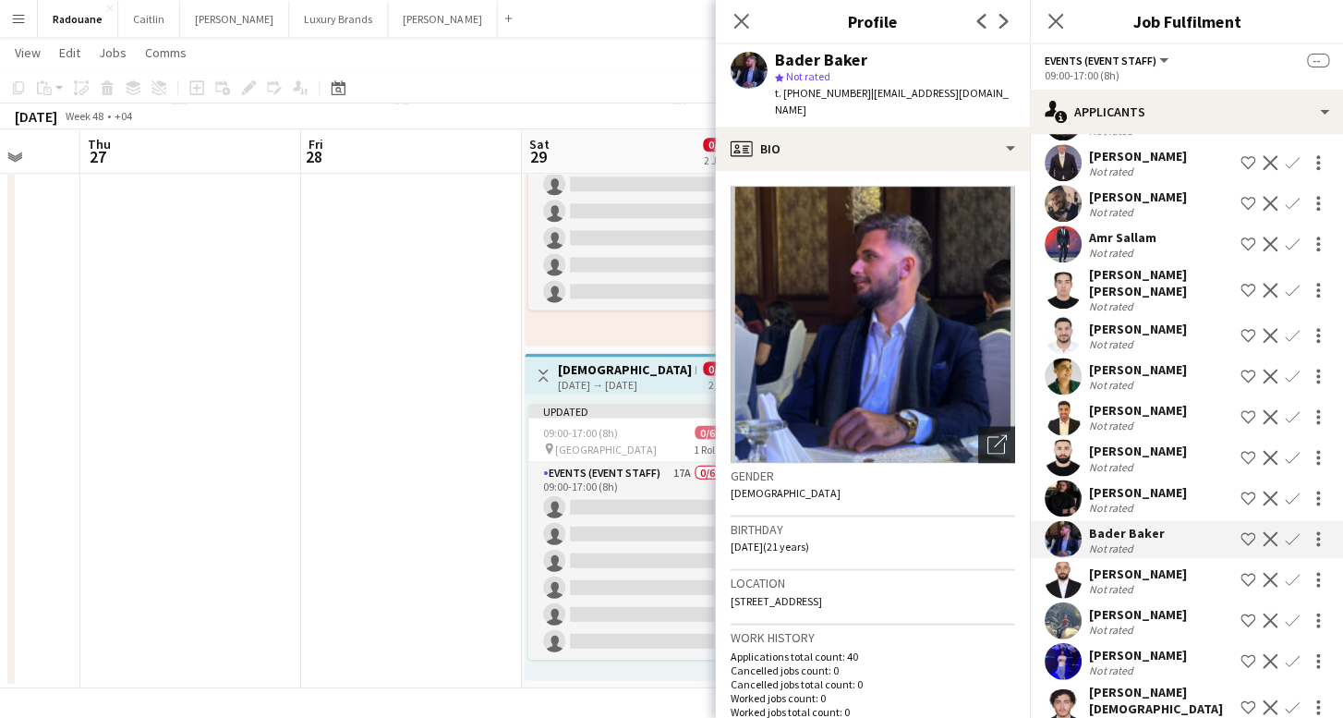
click at [1007, 426] on div "Open photos pop-in" at bounding box center [995, 444] width 37 height 37
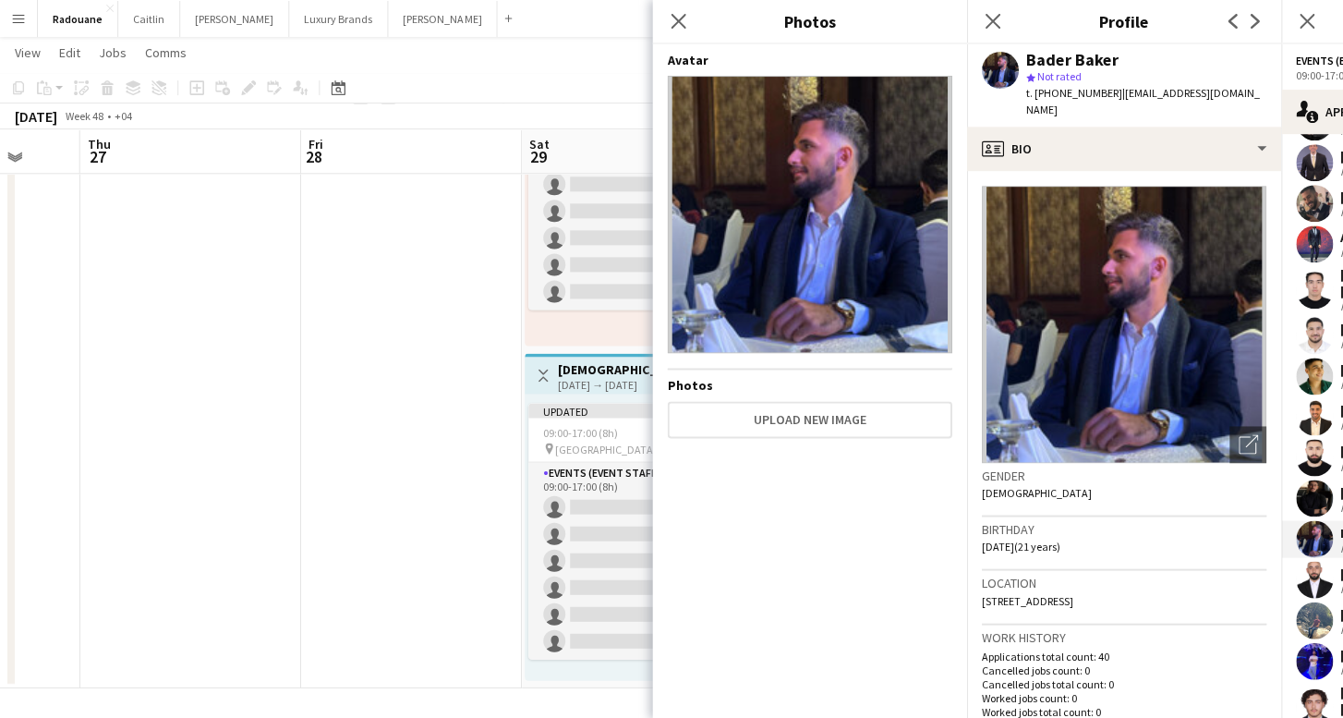
click at [441, 420] on app-date-cell at bounding box center [411, 349] width 221 height 676
